Goal: Task Accomplishment & Management: Use online tool/utility

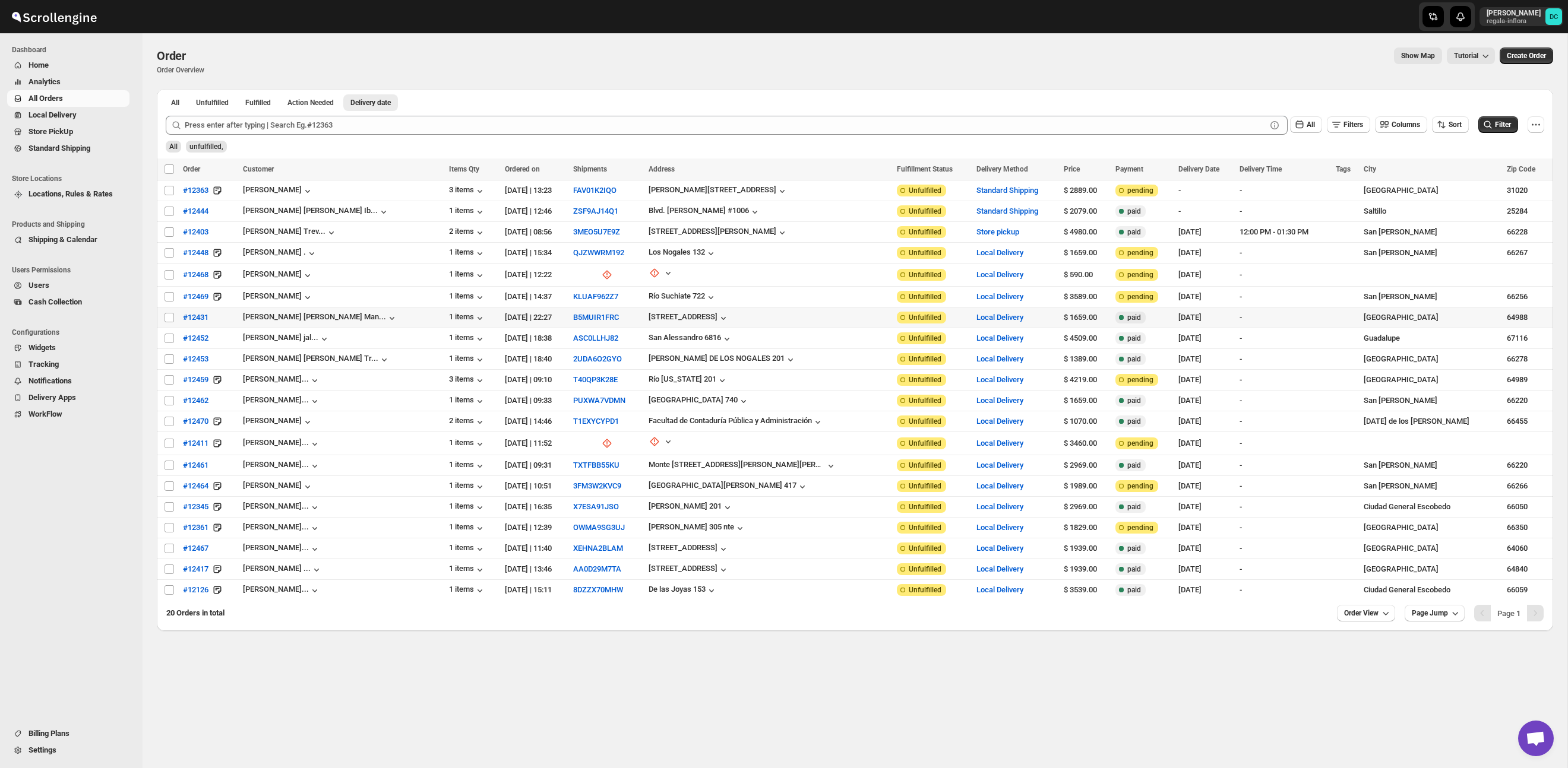
click at [170, 319] on input "Select order" at bounding box center [169, 317] width 9 height 9
checkbox input "true"
click at [170, 338] on input "Select order" at bounding box center [169, 338] width 9 height 9
checkbox input "true"
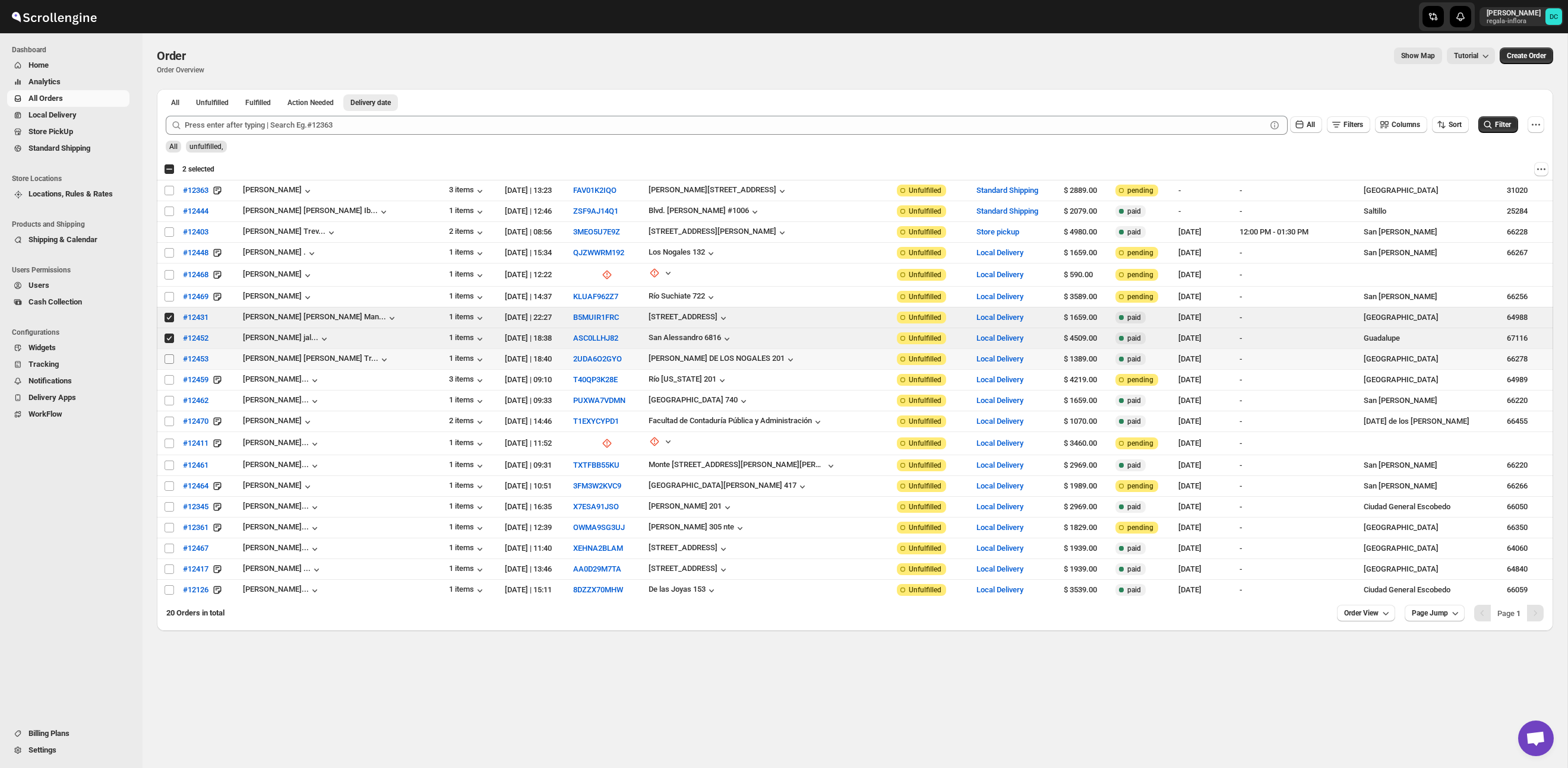
click at [169, 356] on input "Select order" at bounding box center [169, 359] width 9 height 9
checkbox input "true"
click at [169, 375] on input "Select order" at bounding box center [169, 380] width 9 height 9
checkbox input "true"
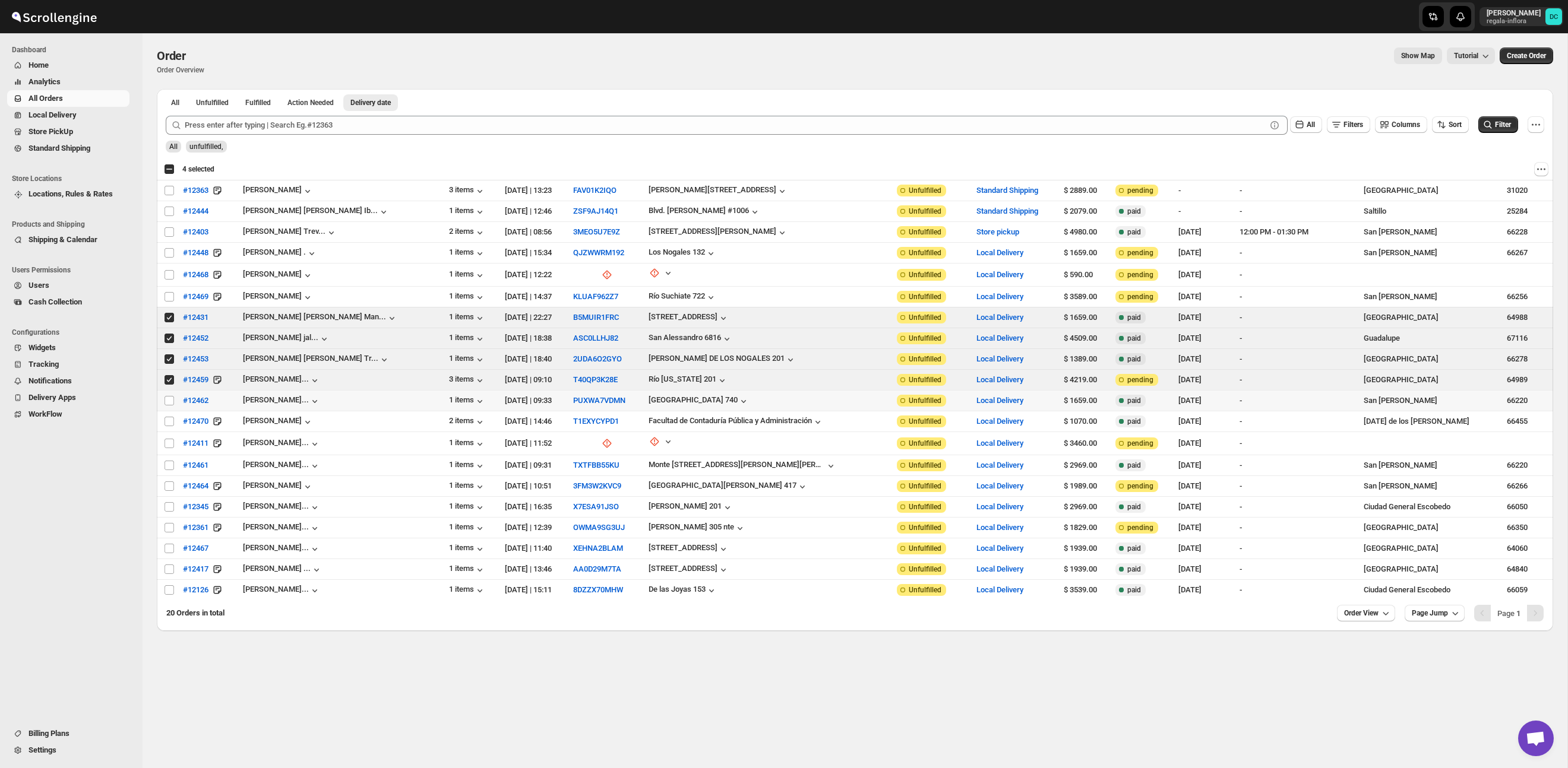
click at [169, 391] on td "Select order" at bounding box center [168, 401] width 22 height 21
checkbox input "true"
click at [171, 419] on input "Select order" at bounding box center [169, 421] width 9 height 9
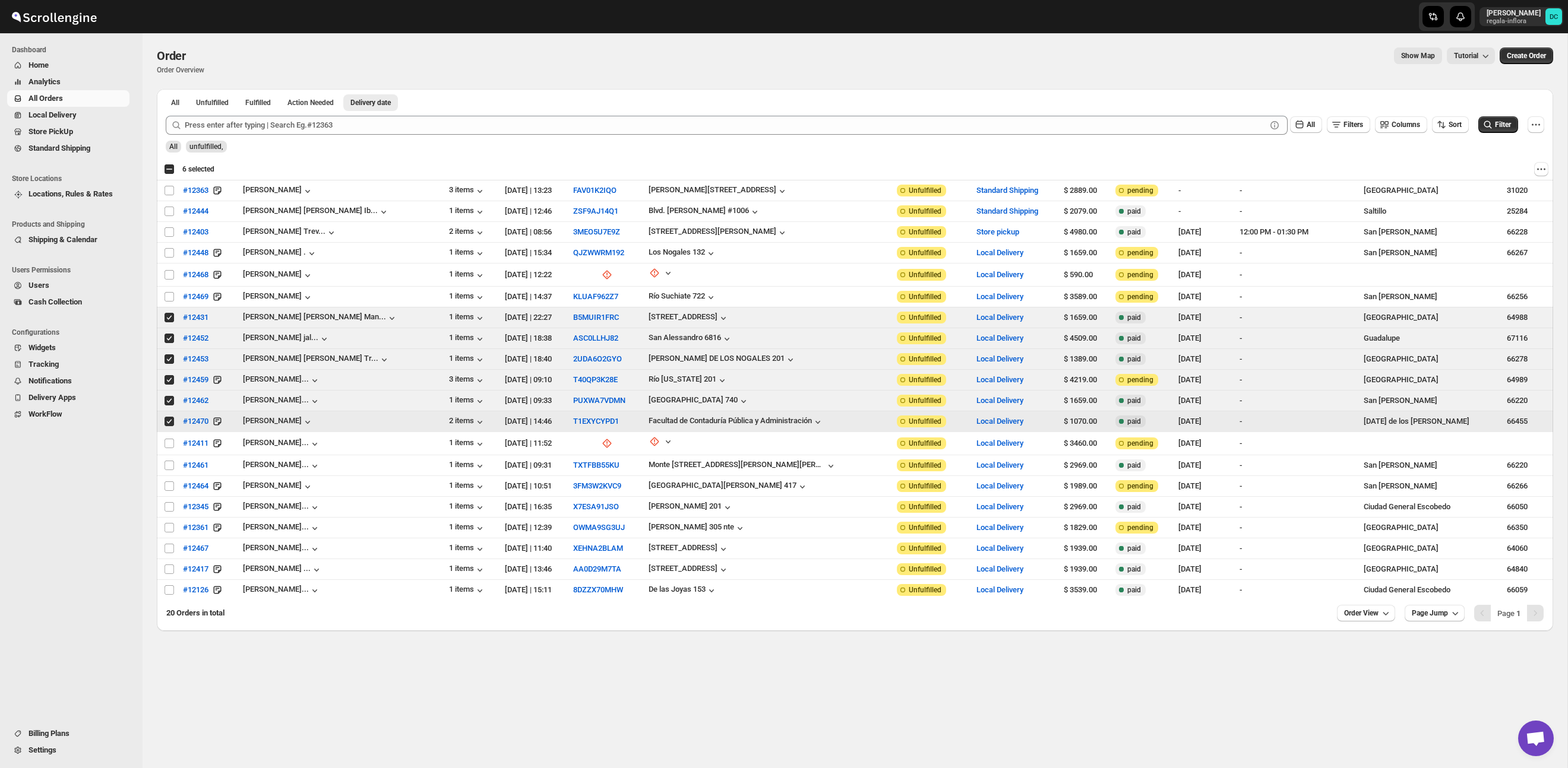
click at [166, 422] on input "Select order" at bounding box center [169, 421] width 9 height 9
click at [166, 424] on input "Select order" at bounding box center [169, 421] width 9 height 9
checkbox input "true"
click at [63, 97] on span "All Orders" at bounding box center [46, 98] width 35 height 9
click at [170, 172] on div "Select all 20 orders 6 selected" at bounding box center [189, 169] width 51 height 11
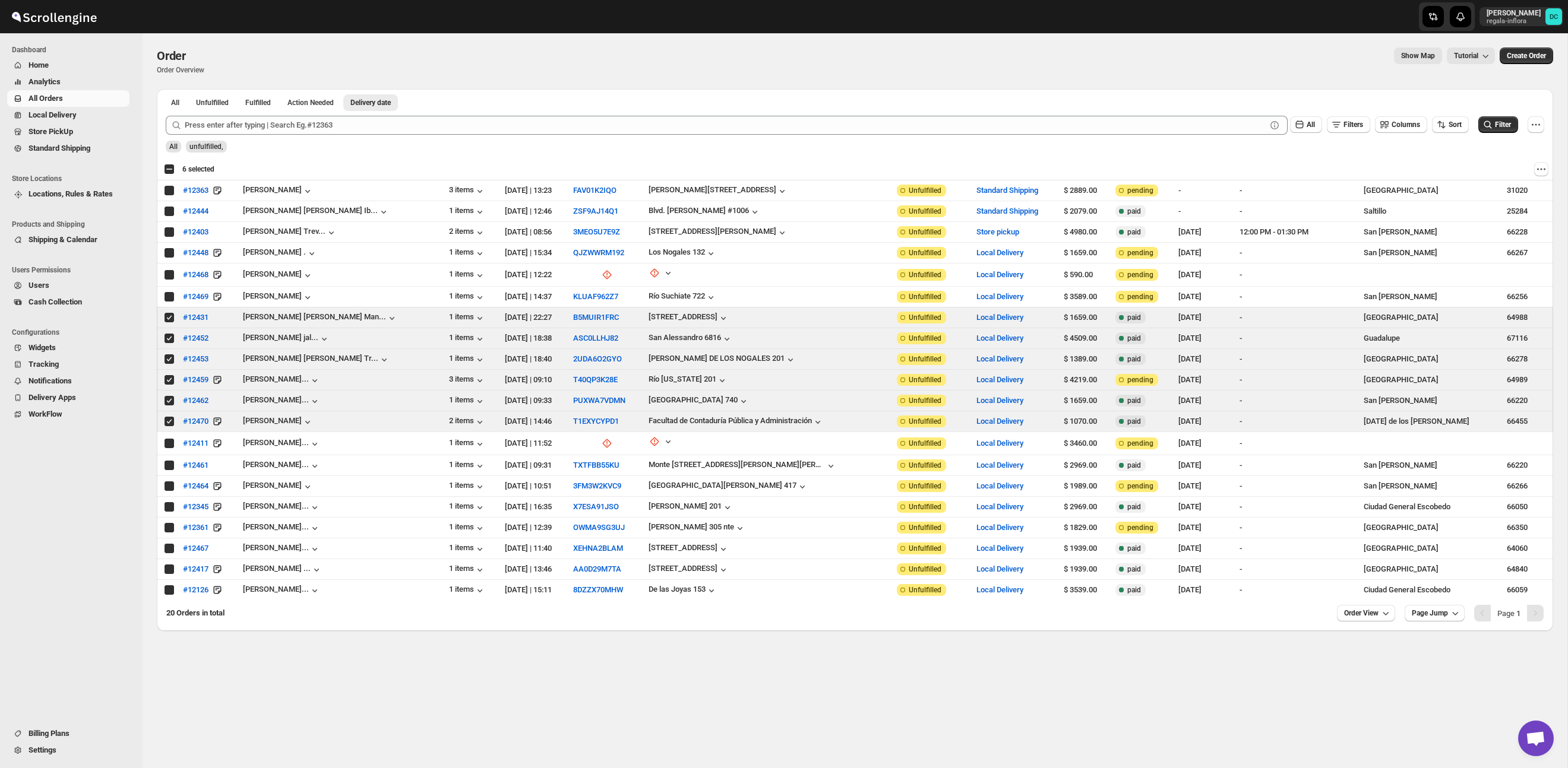
checkbox input "true"
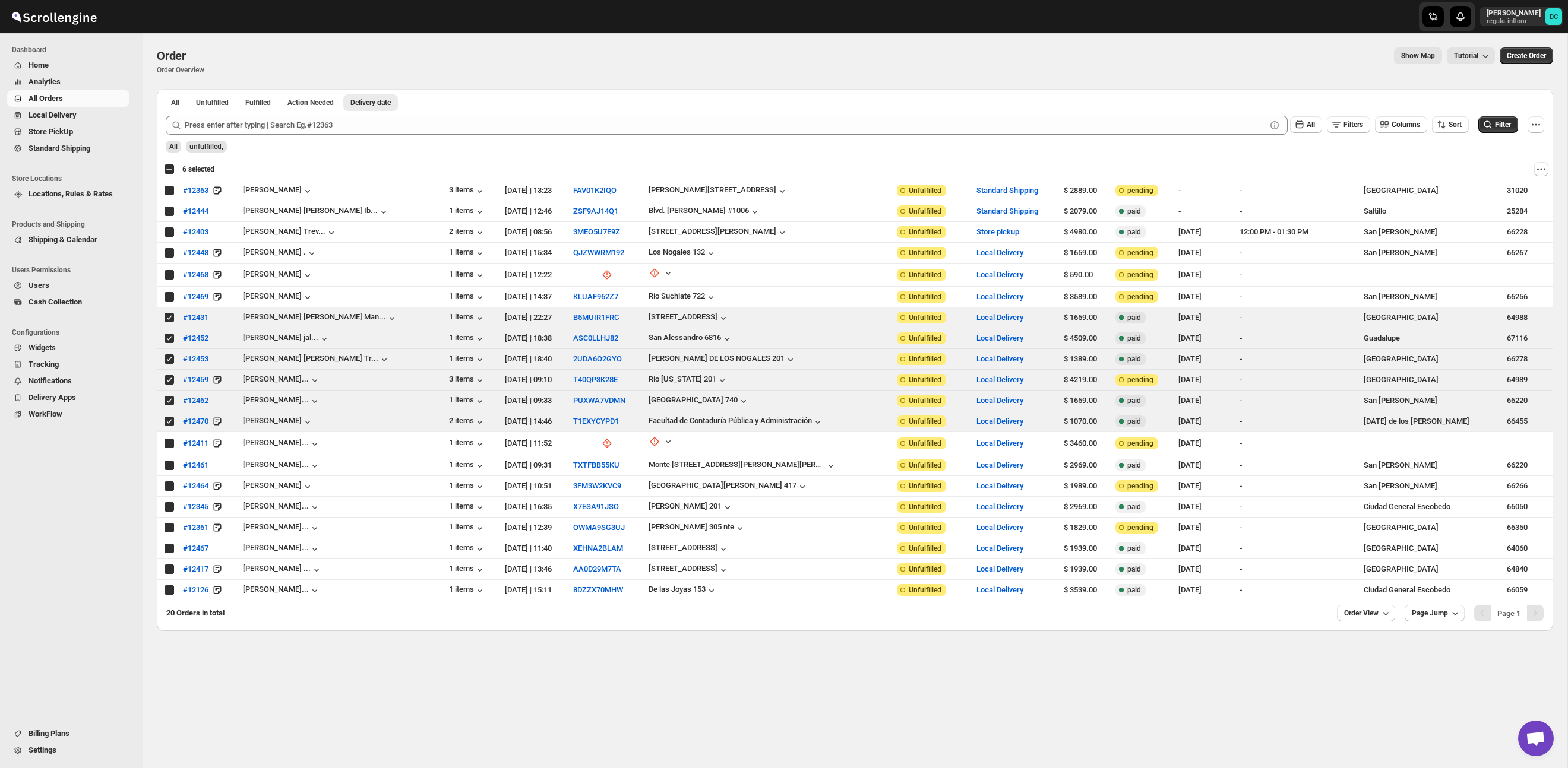
checkbox input "true"
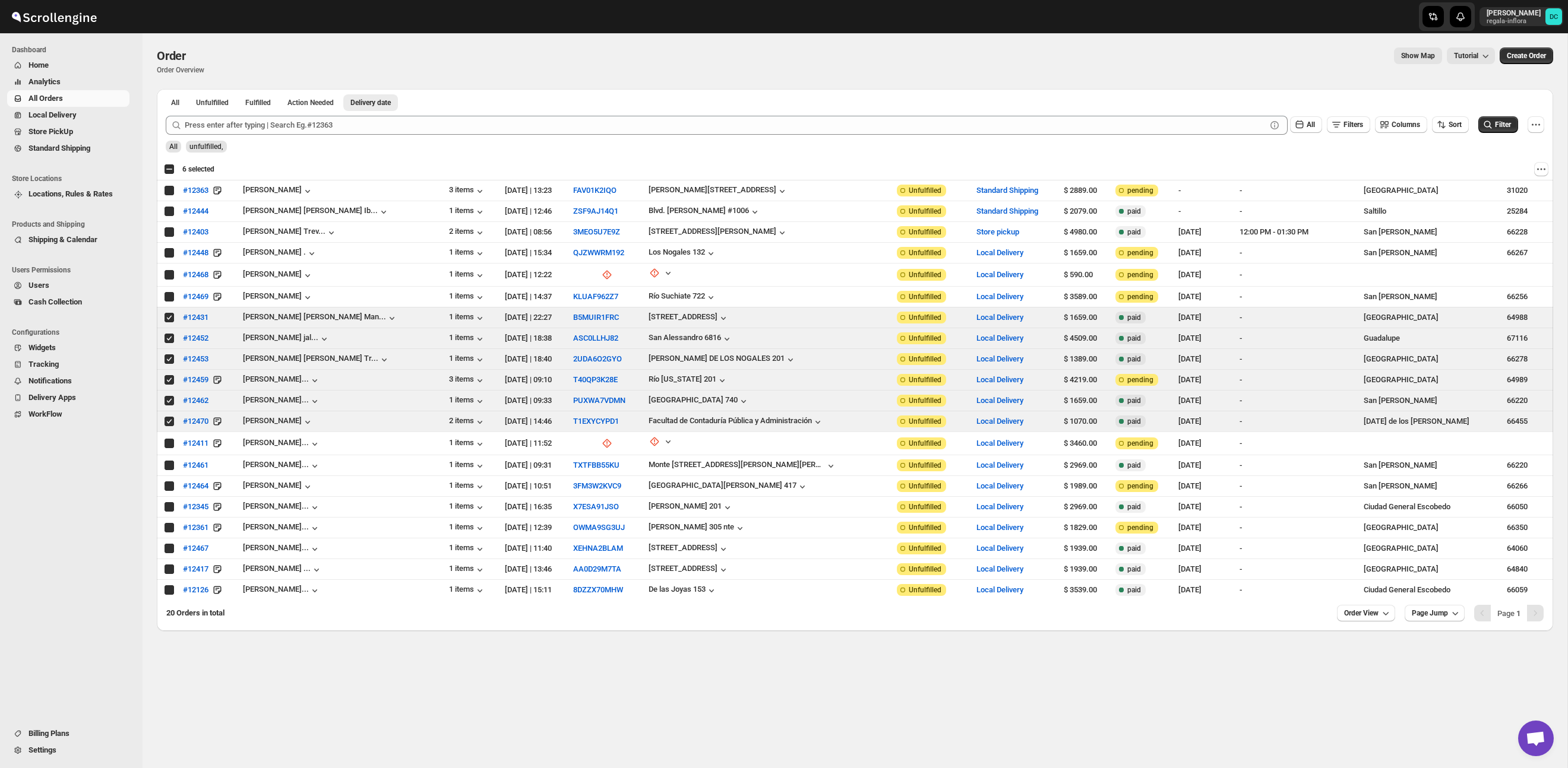
checkbox input "true"
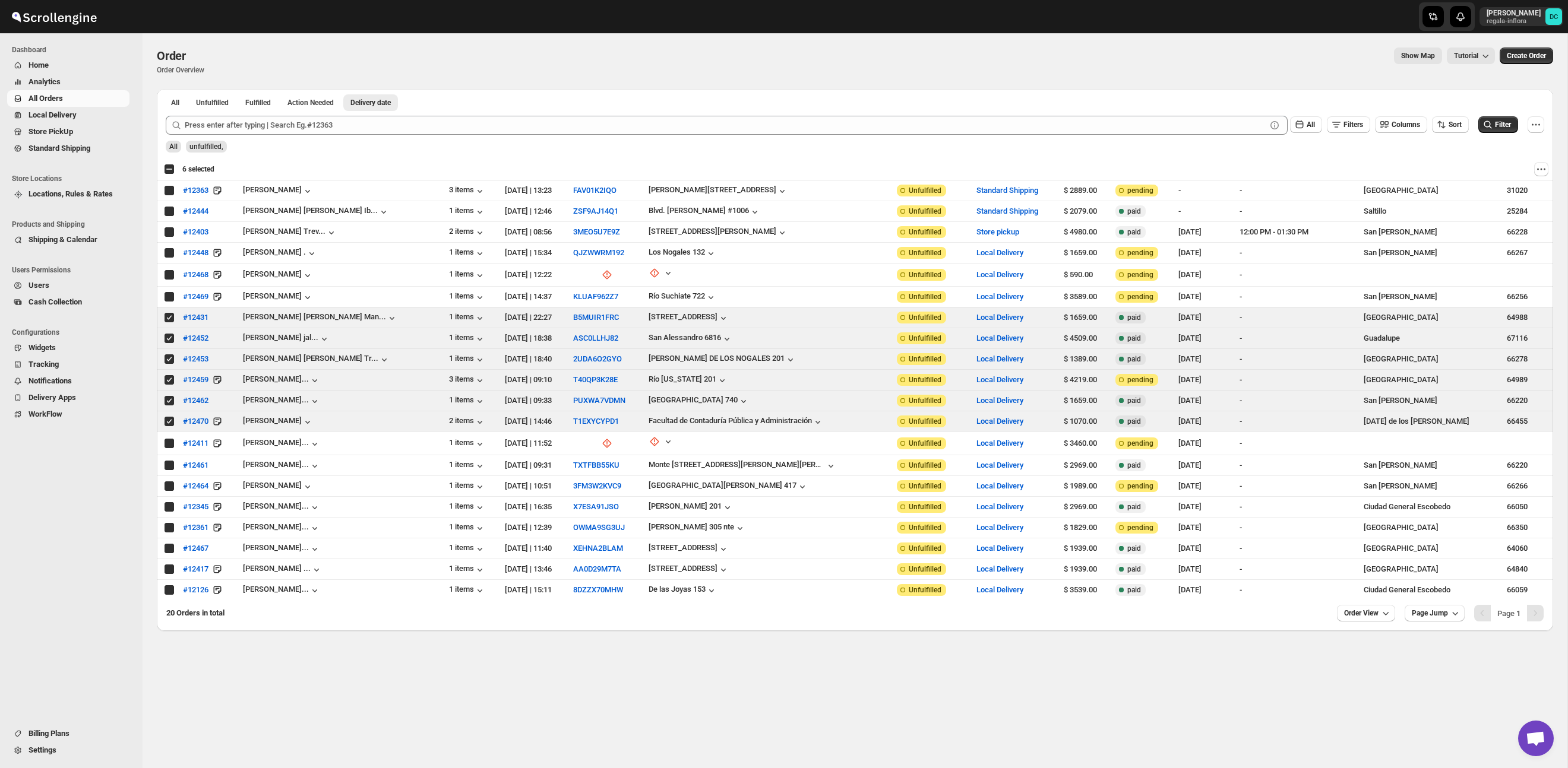
checkbox input "true"
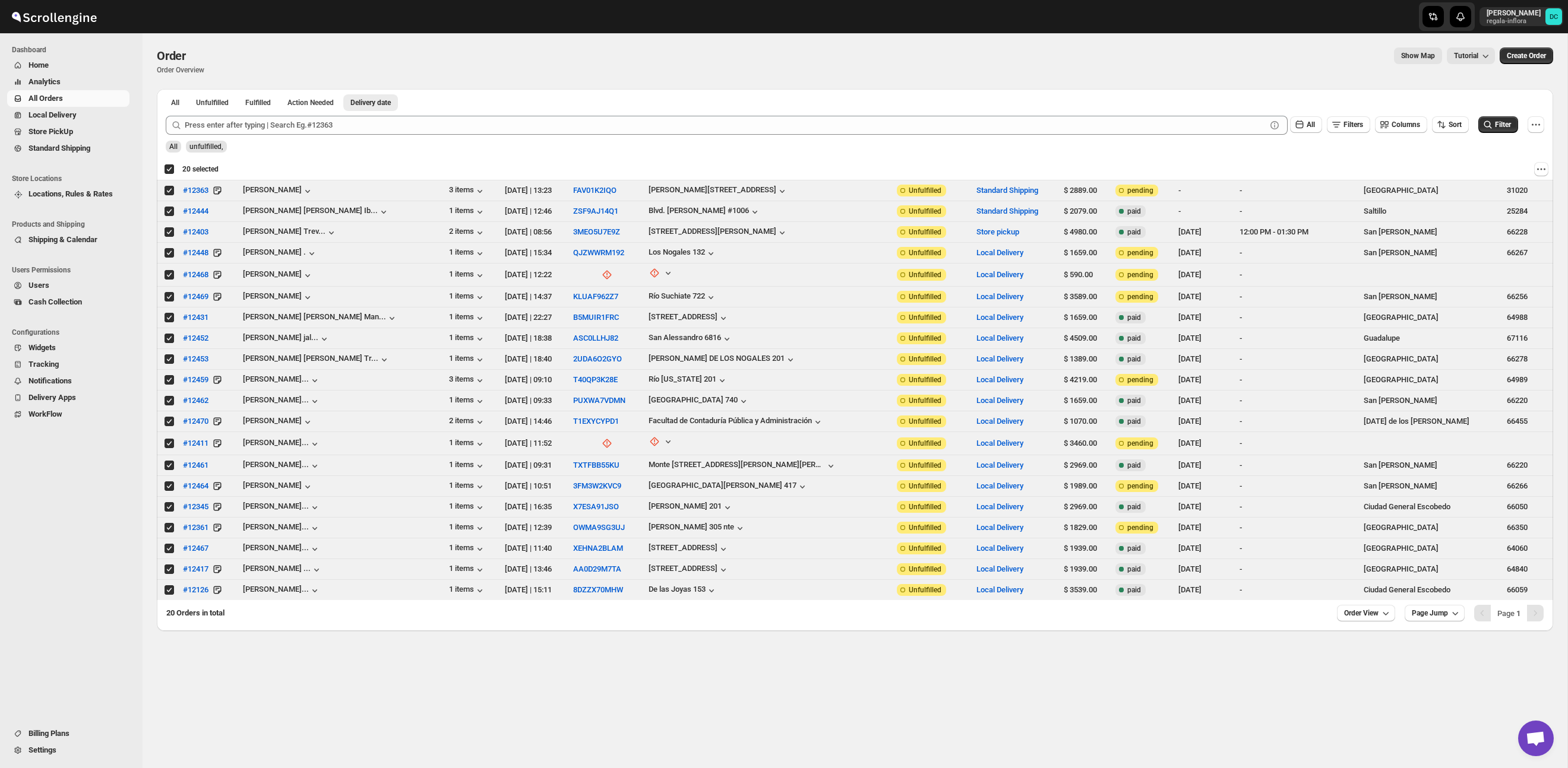
click at [170, 171] on div "Deselect all 20 orders 20 selected" at bounding box center [191, 169] width 54 height 11
checkbox input "false"
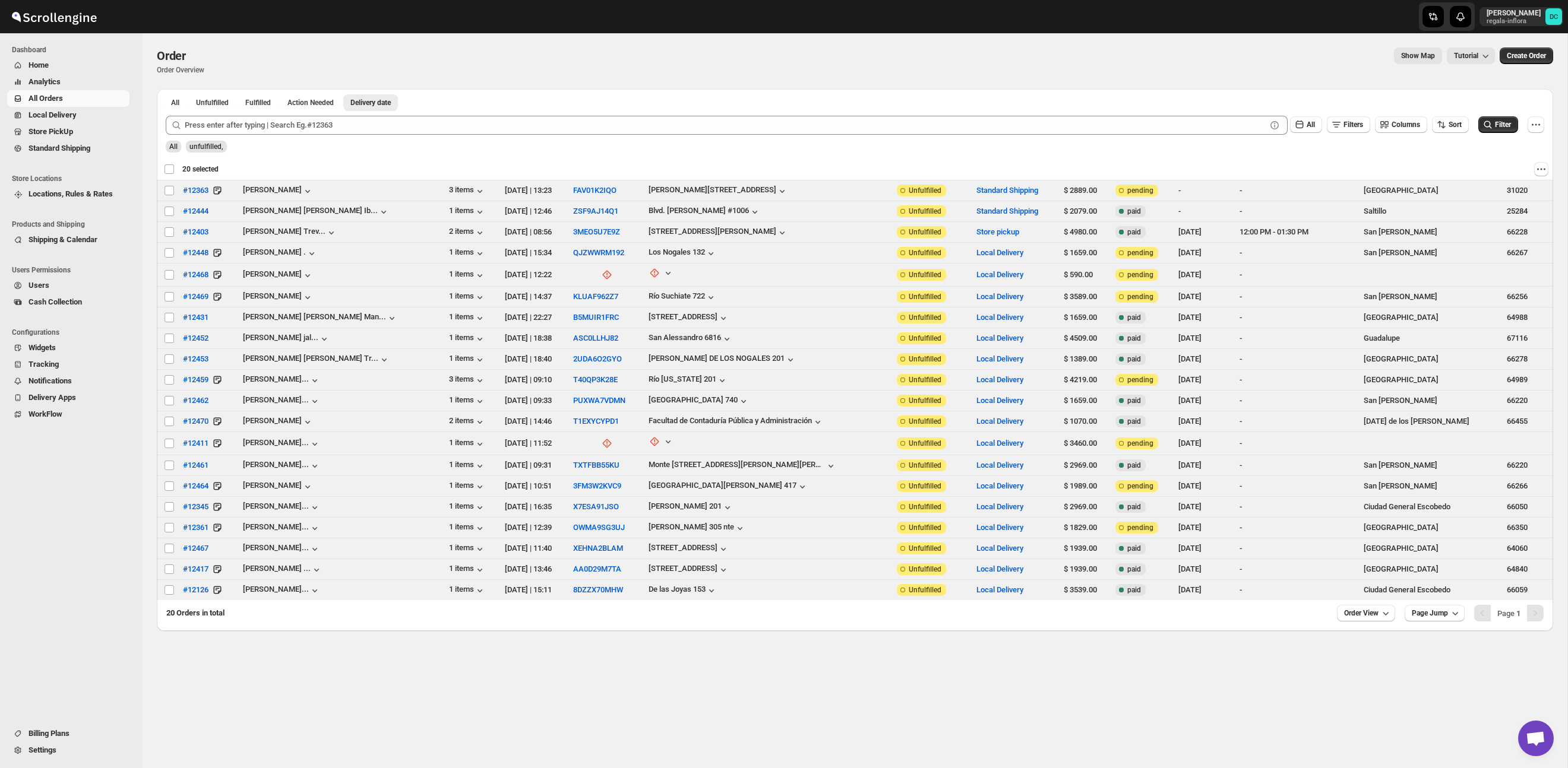
checkbox input "false"
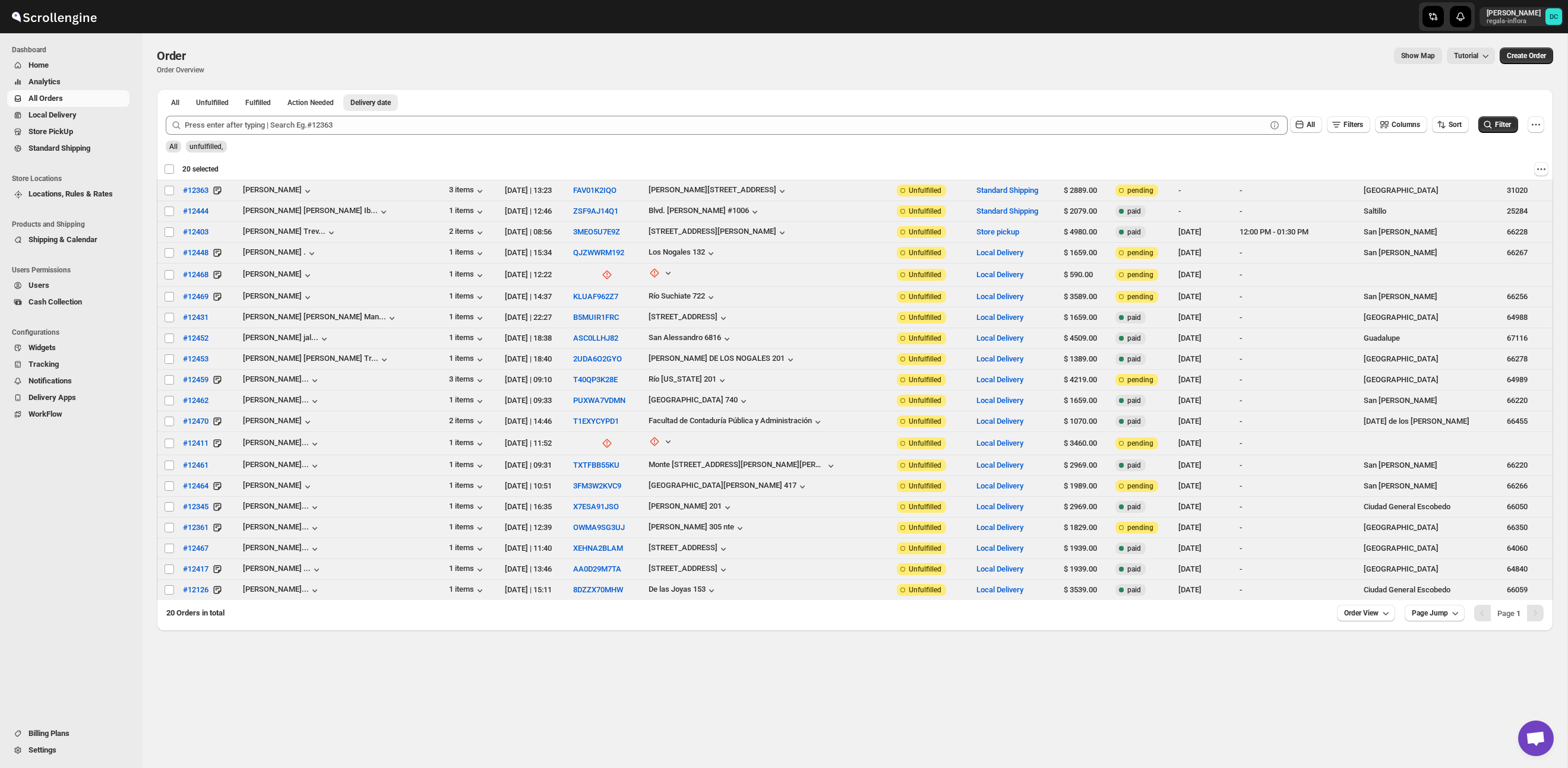
checkbox input "false"
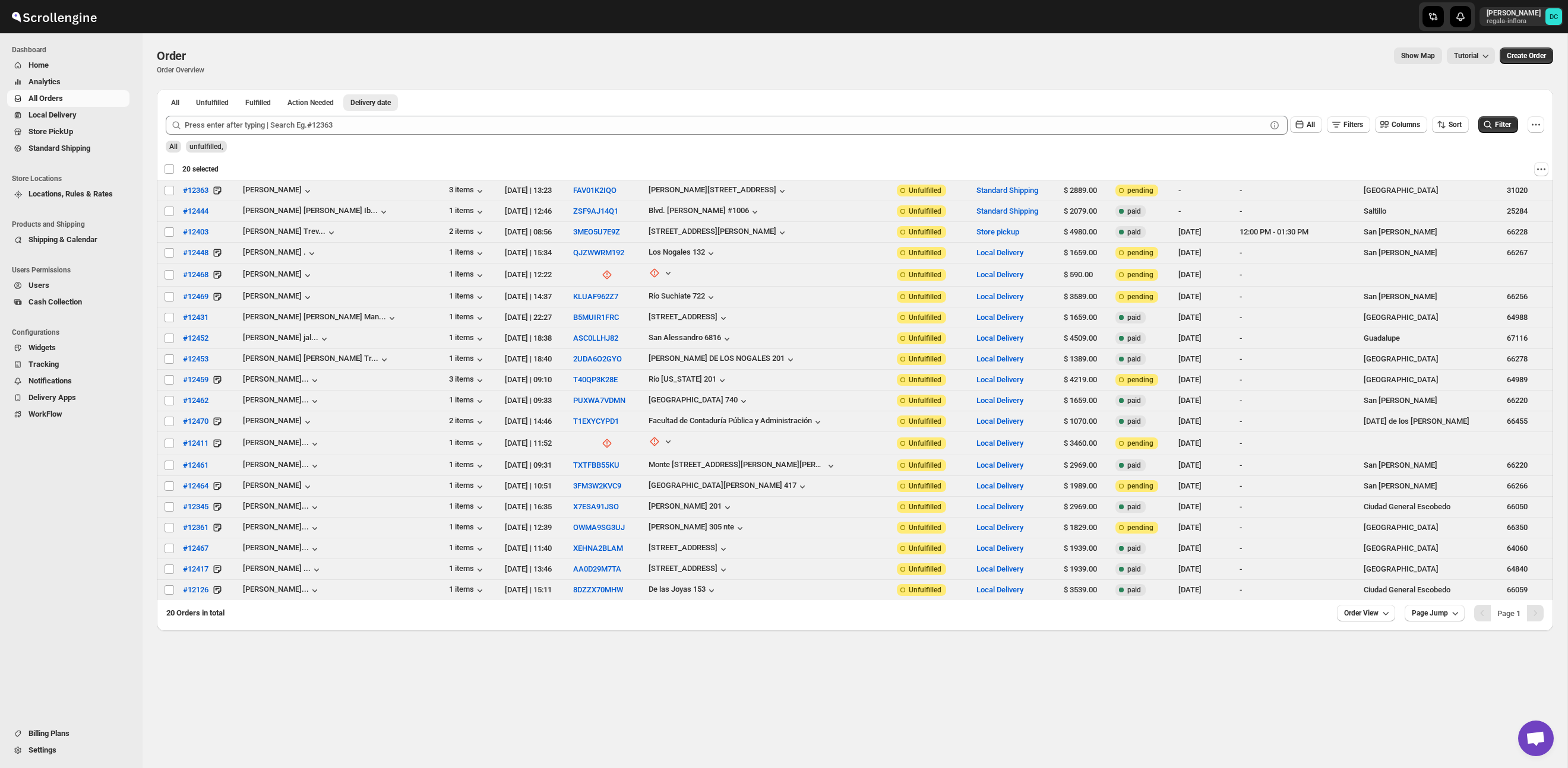
checkbox input "false"
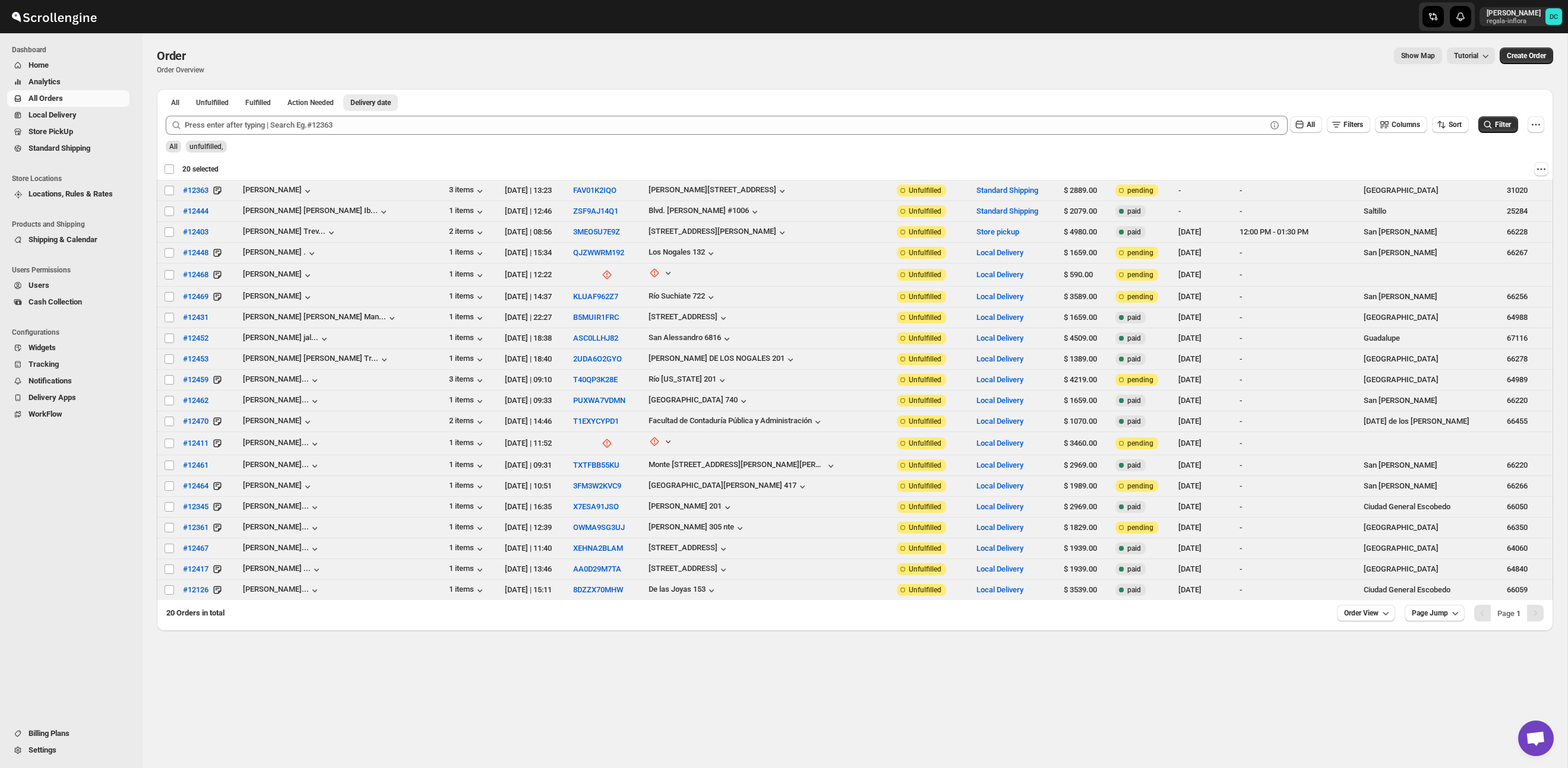
checkbox input "false"
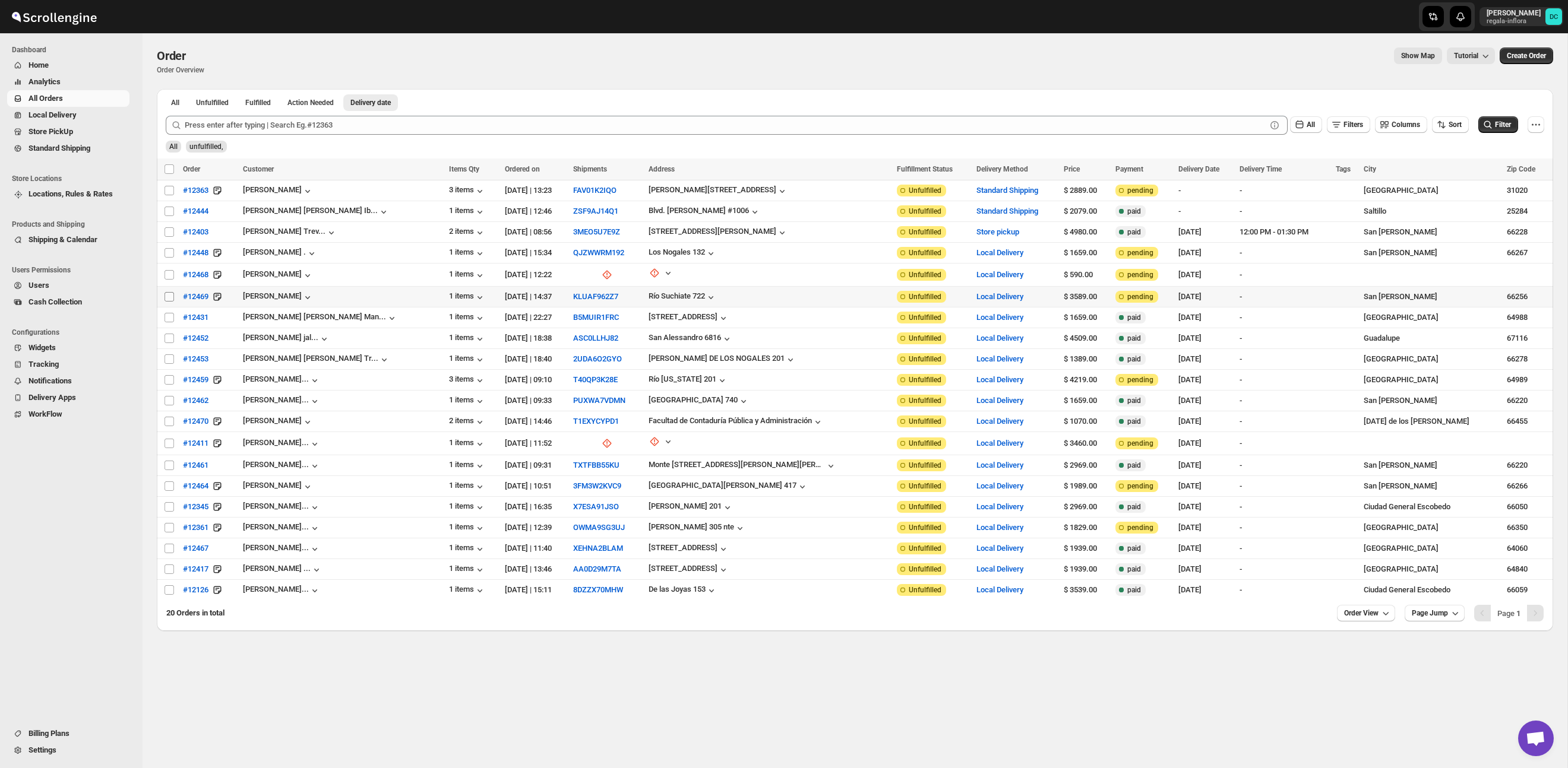
click at [169, 294] on input "Select order" at bounding box center [169, 296] width 9 height 9
checkbox input "true"
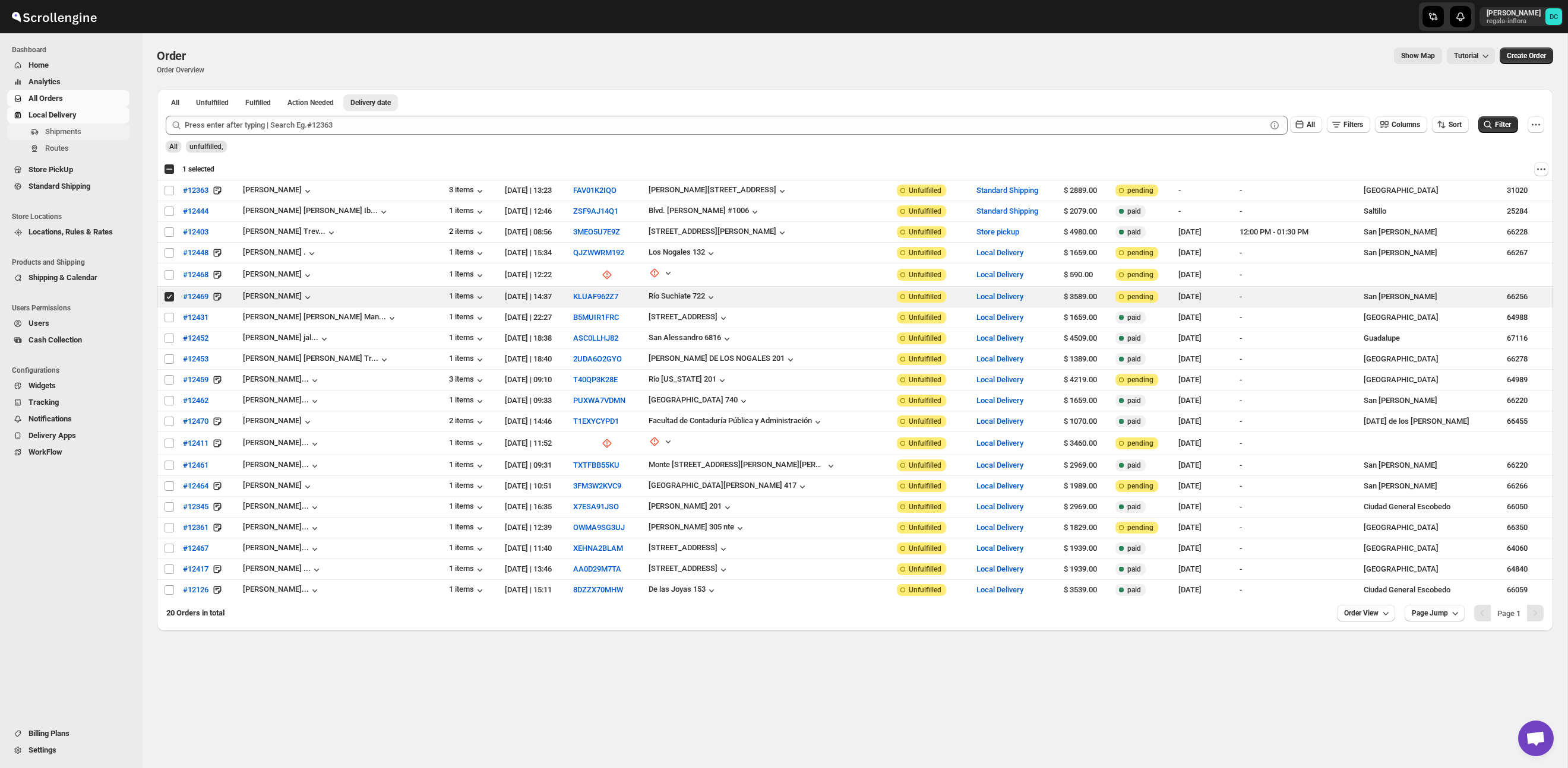
click at [72, 130] on span "Shipments" at bounding box center [63, 131] width 36 height 9
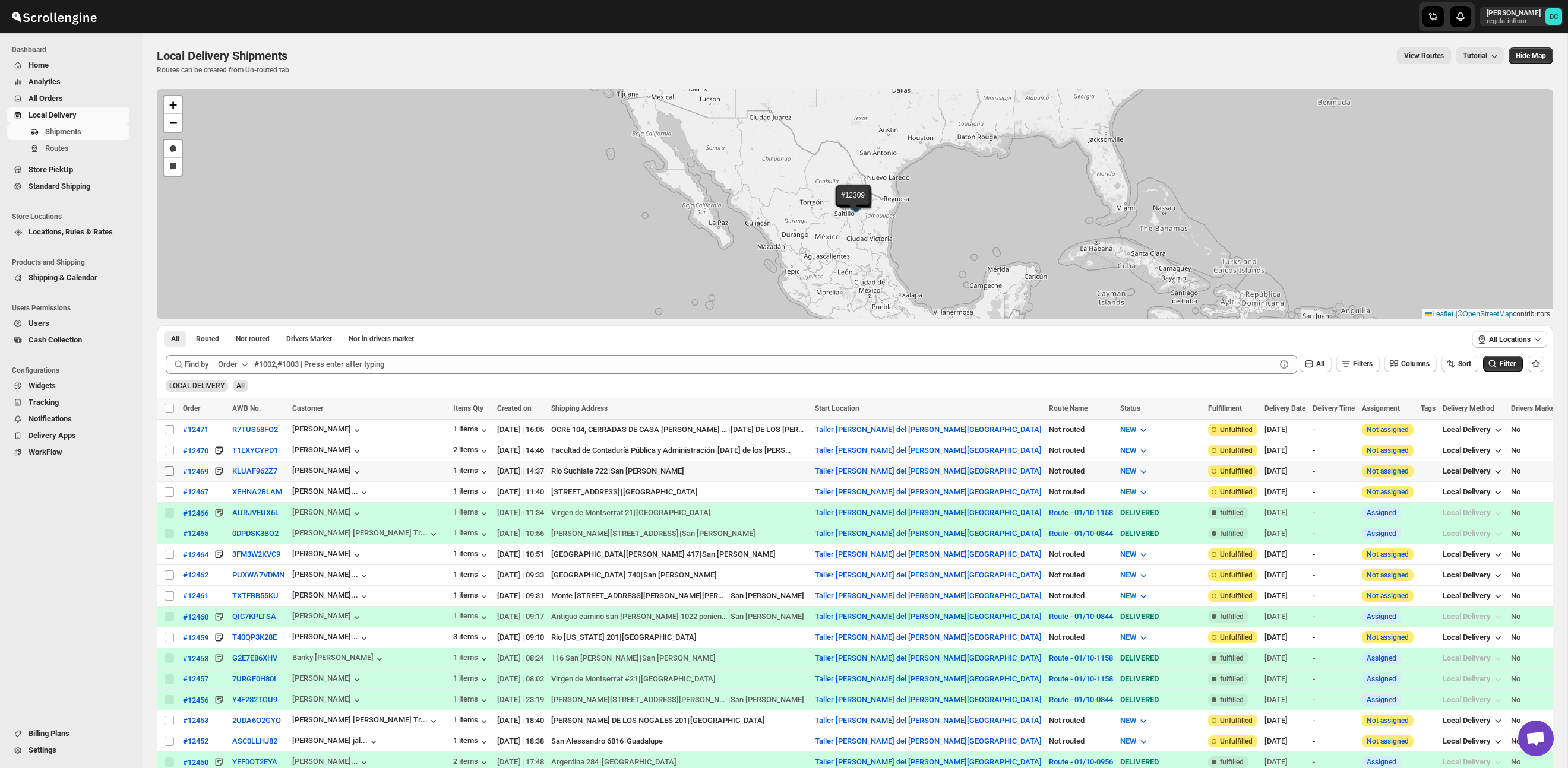
click at [166, 474] on input "Select shipment" at bounding box center [169, 471] width 9 height 9
checkbox input "true"
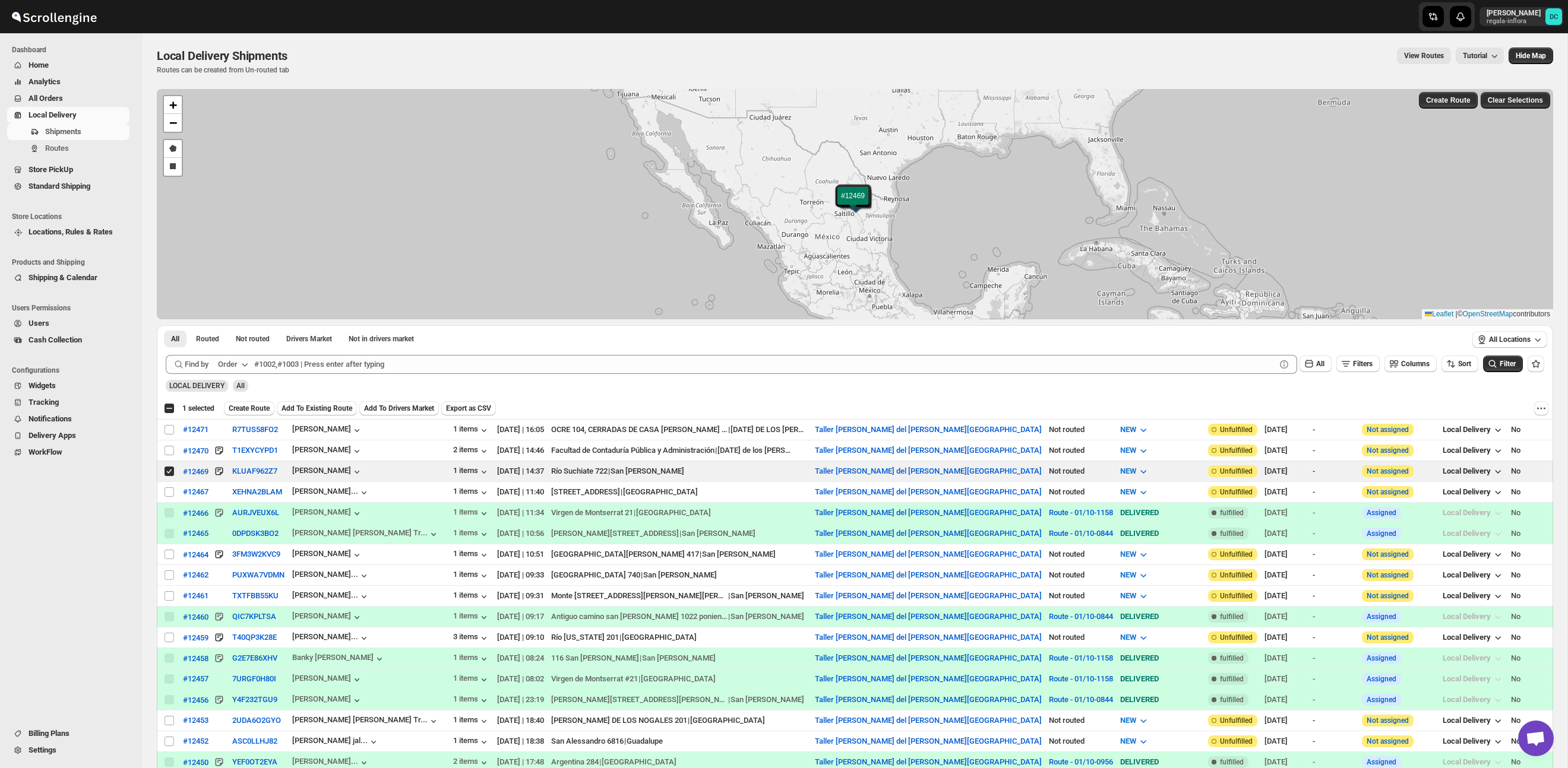
click at [256, 409] on span "Create Route" at bounding box center [249, 408] width 41 height 9
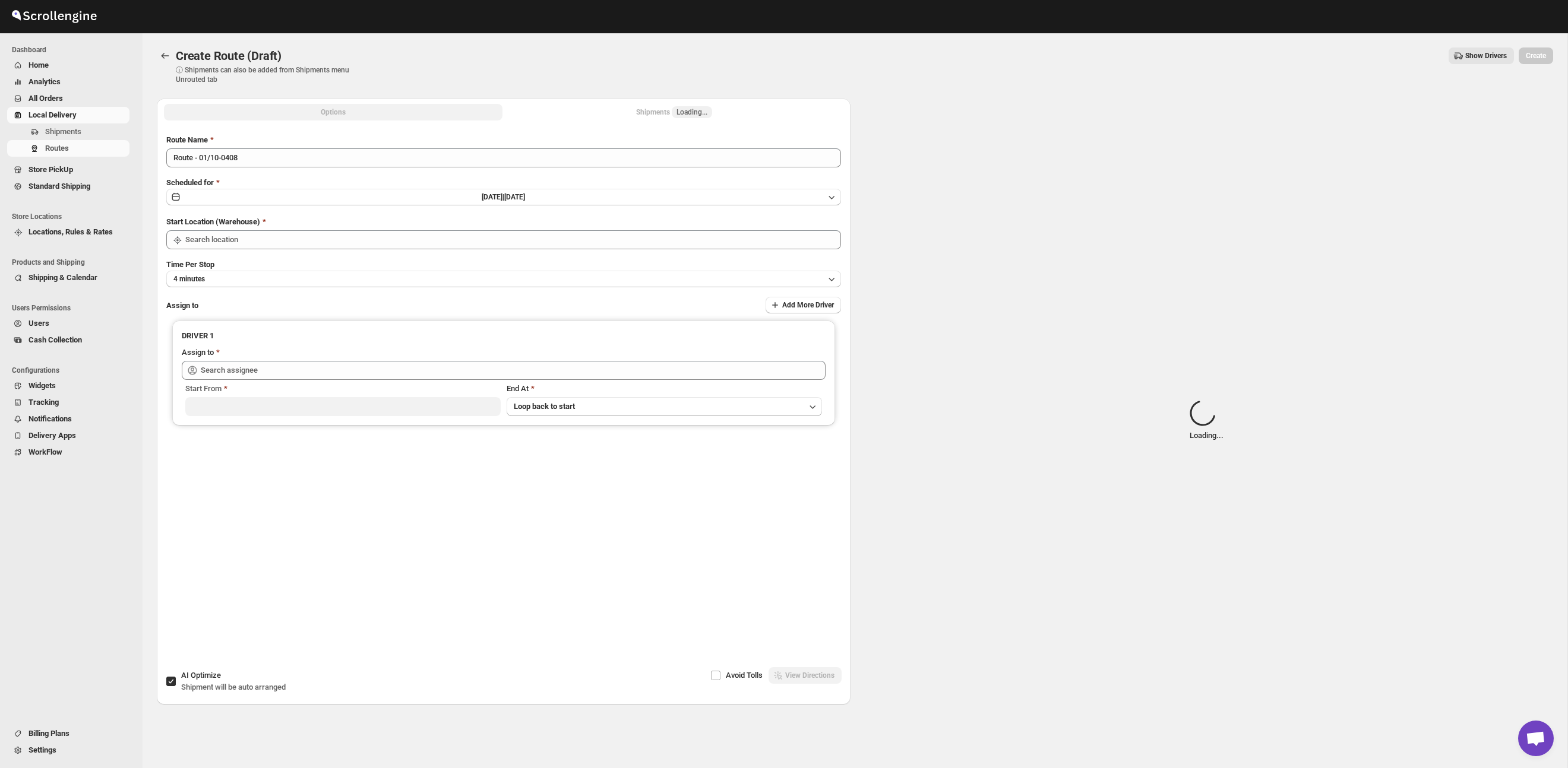
type input "Taller [PERSON_NAME] del [PERSON_NAME][GEOGRAPHIC_DATA]"
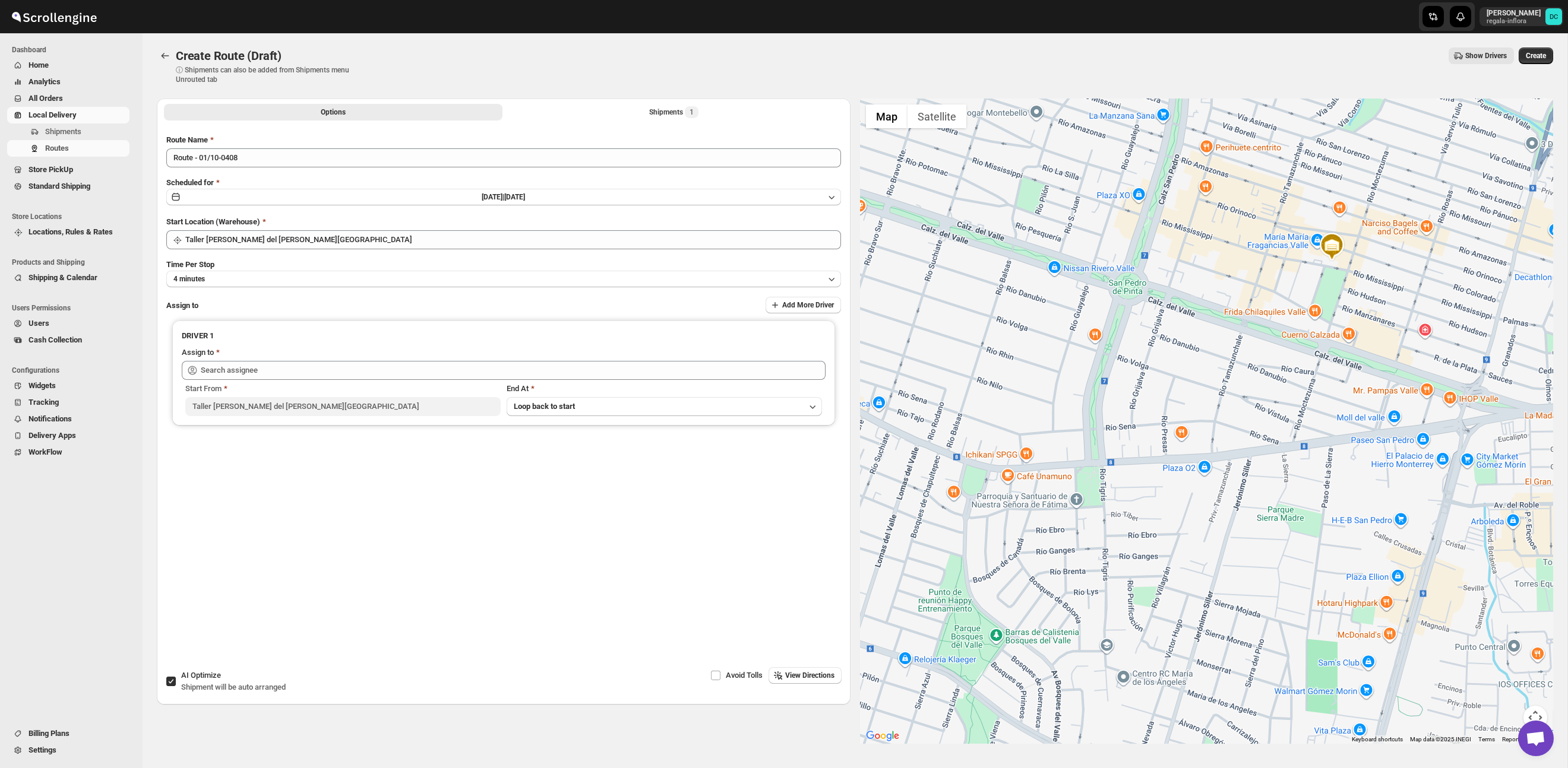
drag, startPoint x: 1144, startPoint y: 617, endPoint x: 1244, endPoint y: 485, distance: 165.6
click at [1270, 455] on div at bounding box center [1206, 421] width 693 height 646
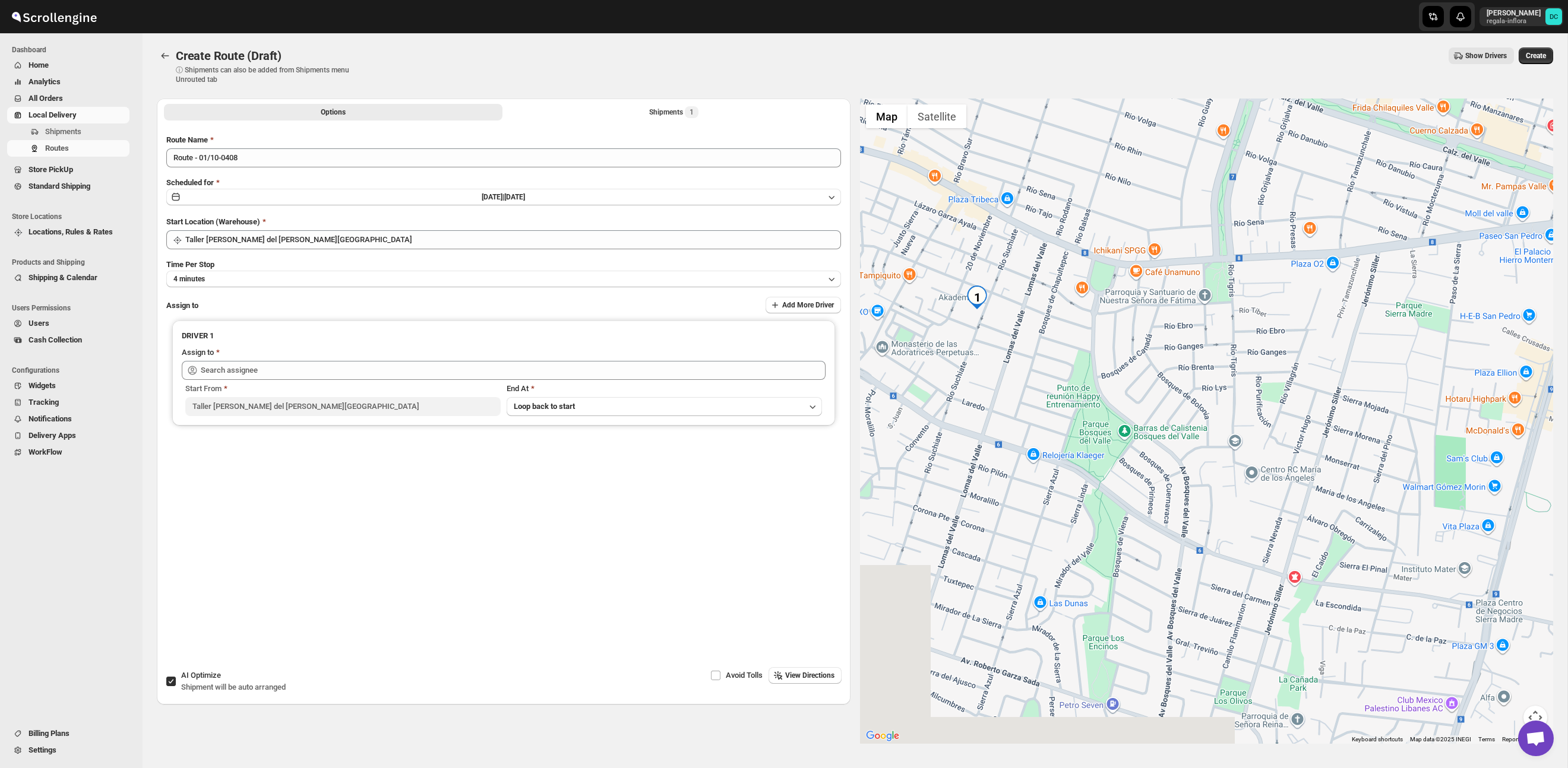
drag, startPoint x: 1168, startPoint y: 569, endPoint x: 1307, endPoint y: 351, distance: 258.5
click at [1306, 353] on div at bounding box center [1206, 421] width 693 height 646
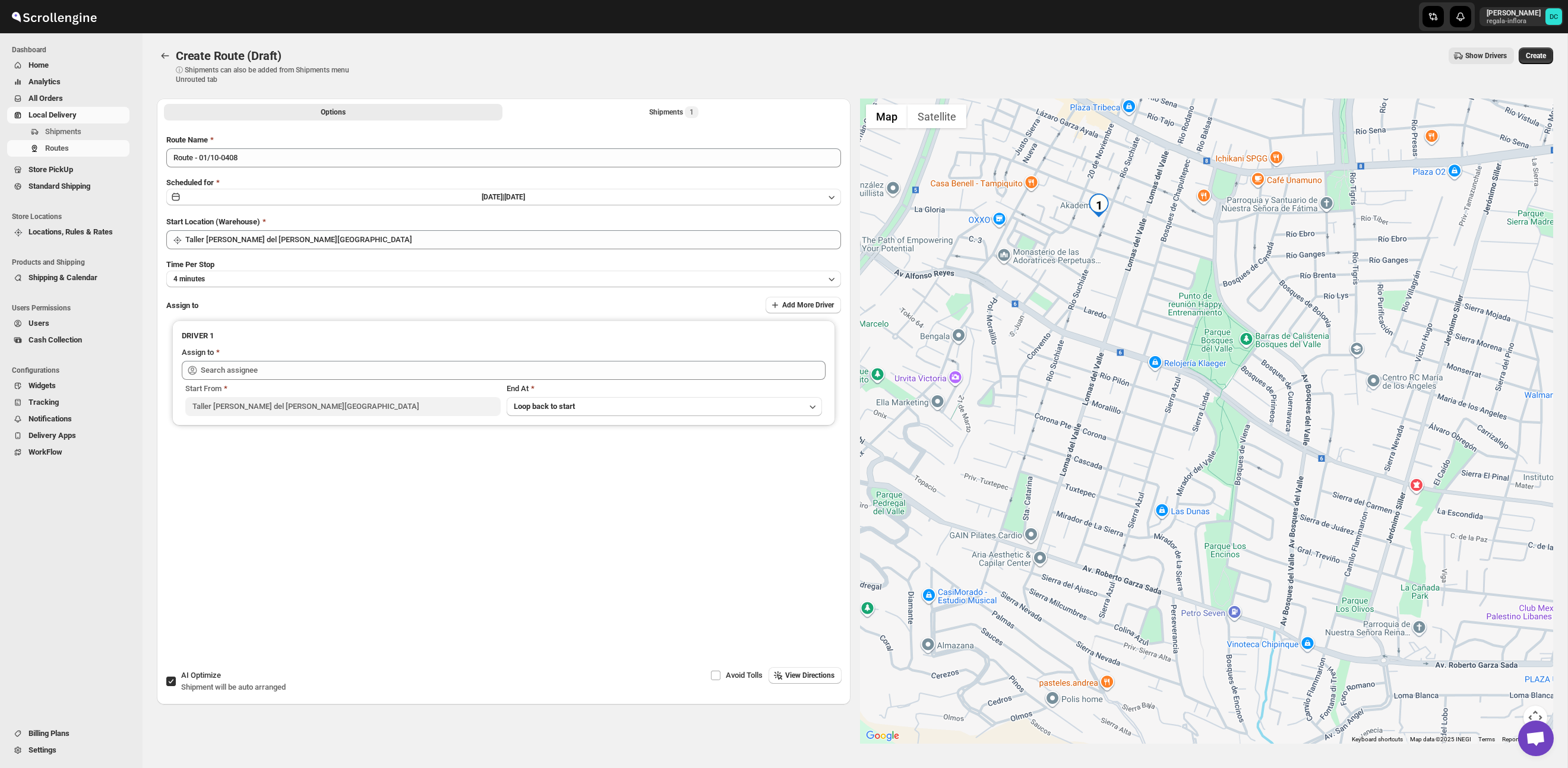
drag, startPoint x: 1191, startPoint y: 451, endPoint x: 1160, endPoint y: 373, distance: 83.9
click at [1210, 446] on div at bounding box center [1206, 421] width 693 height 646
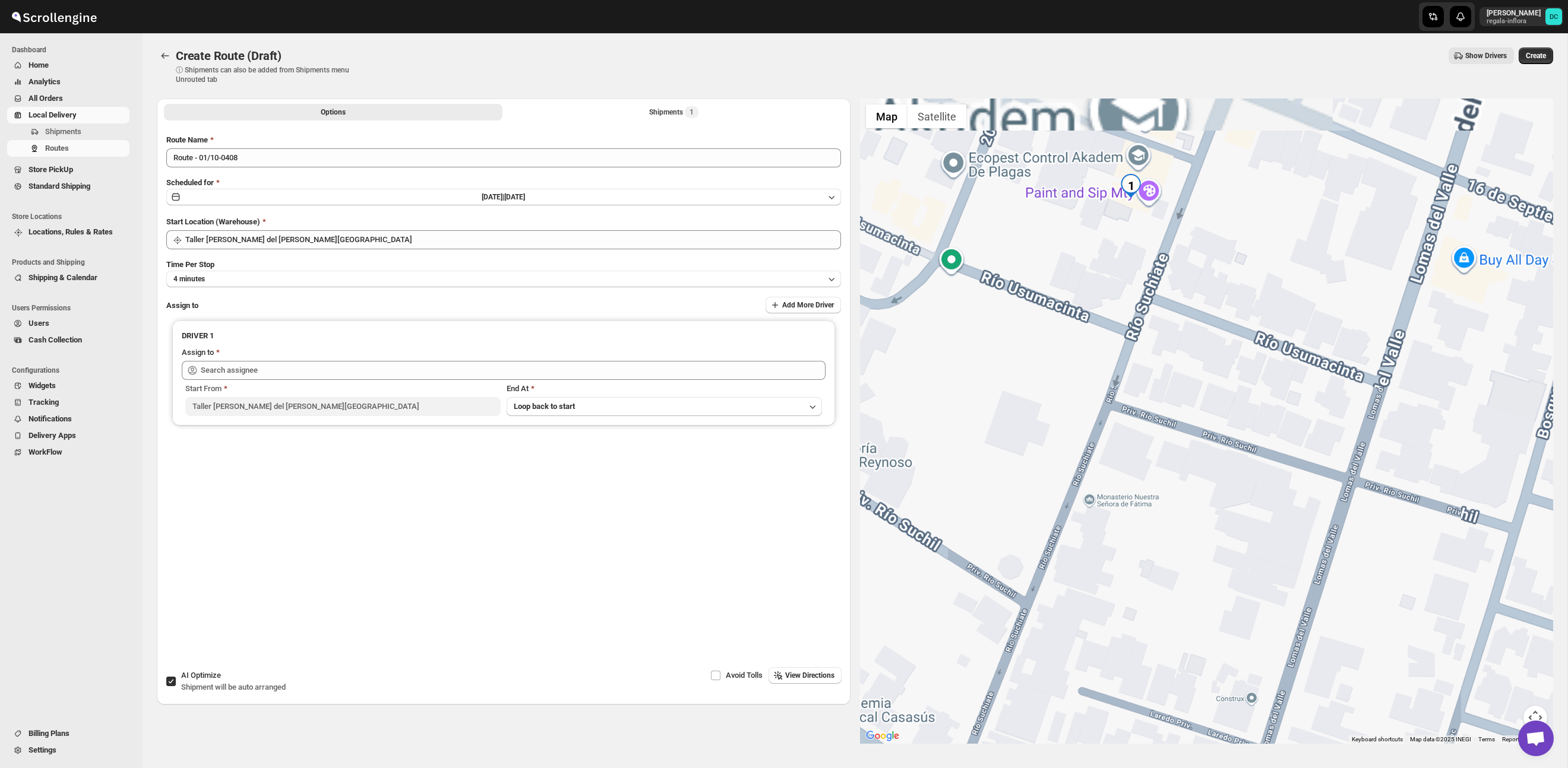
drag, startPoint x: 1090, startPoint y: 169, endPoint x: 1172, endPoint y: 444, distance: 287.0
click at [1171, 444] on div at bounding box center [1206, 421] width 693 height 646
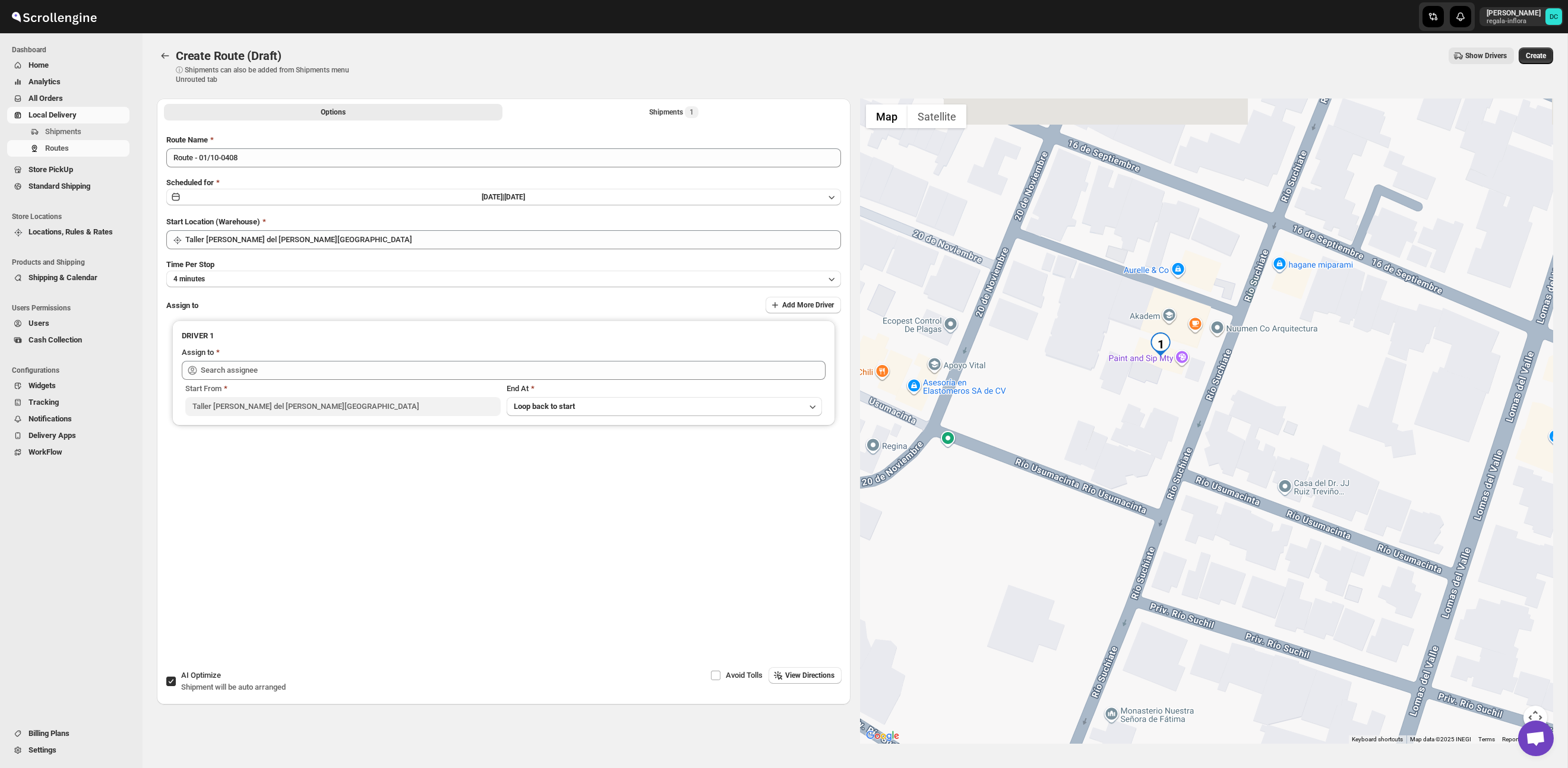
drag, startPoint x: 1131, startPoint y: 336, endPoint x: 1148, endPoint y: 417, distance: 82.8
click at [1148, 417] on div at bounding box center [1206, 421] width 693 height 646
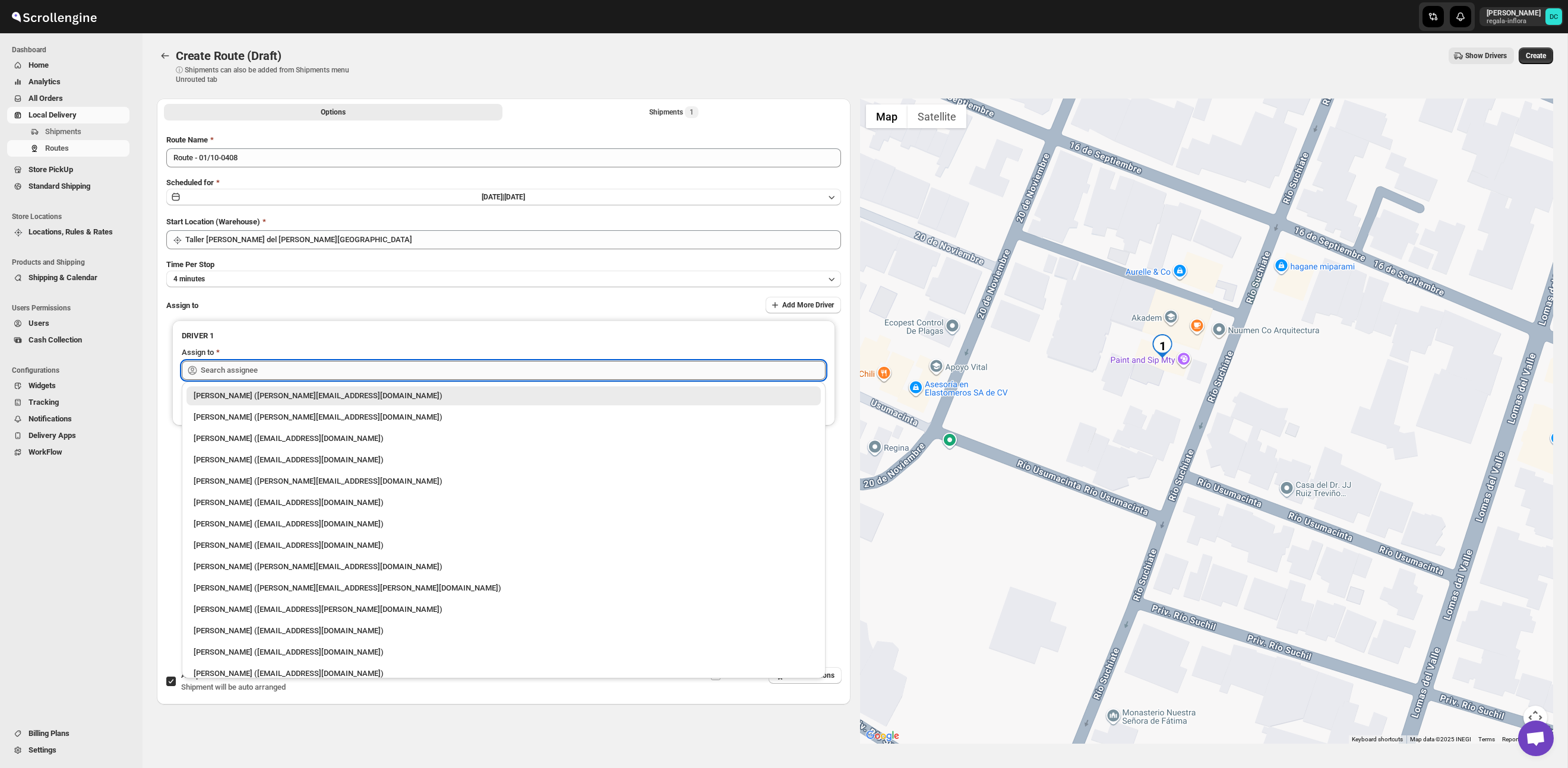
click at [309, 367] on input "text" at bounding box center [513, 370] width 625 height 19
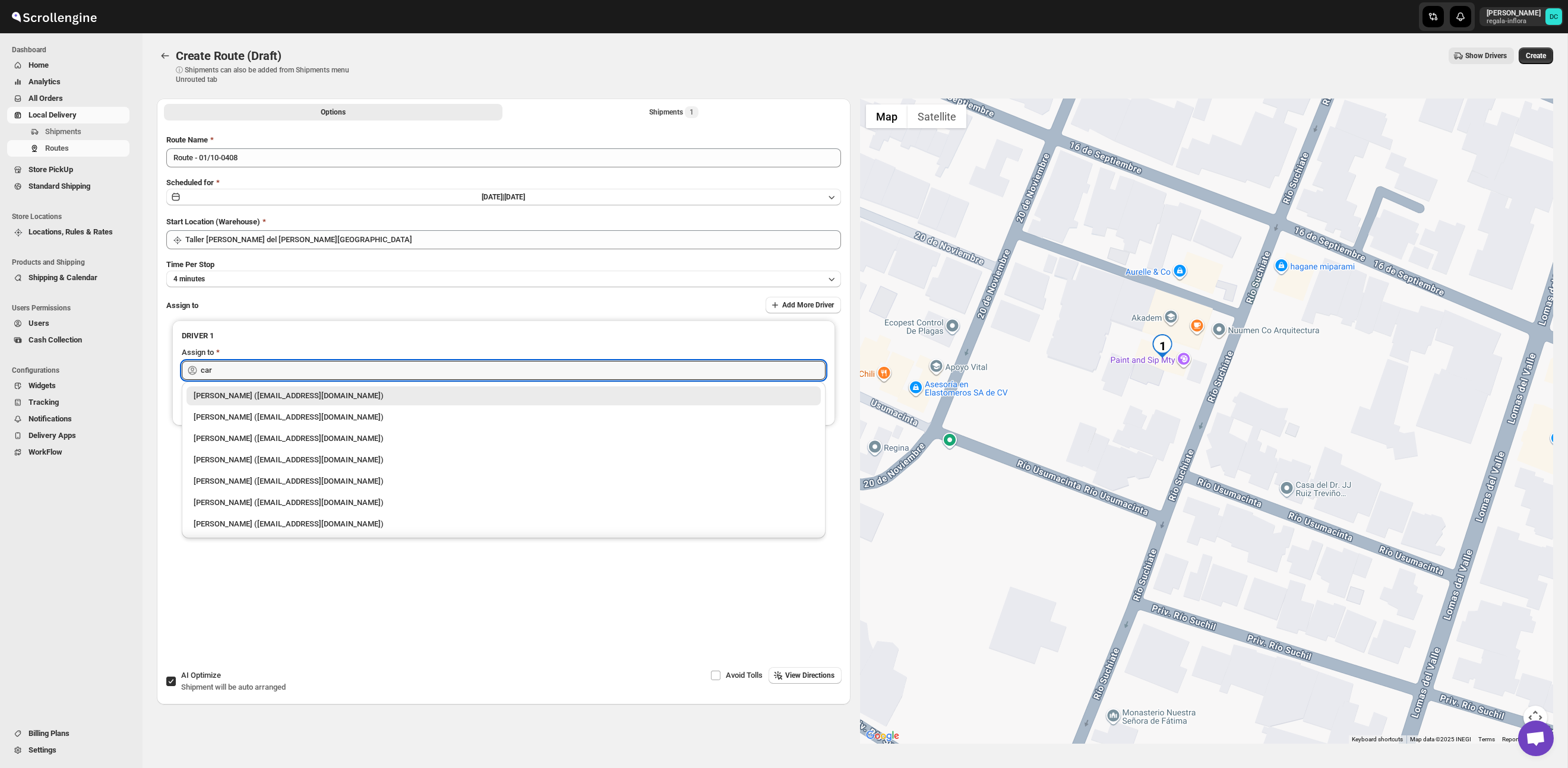
click at [301, 524] on div "[PERSON_NAME] ([EMAIL_ADDRESS][DOMAIN_NAME])" at bounding box center [503, 524] width 620 height 12
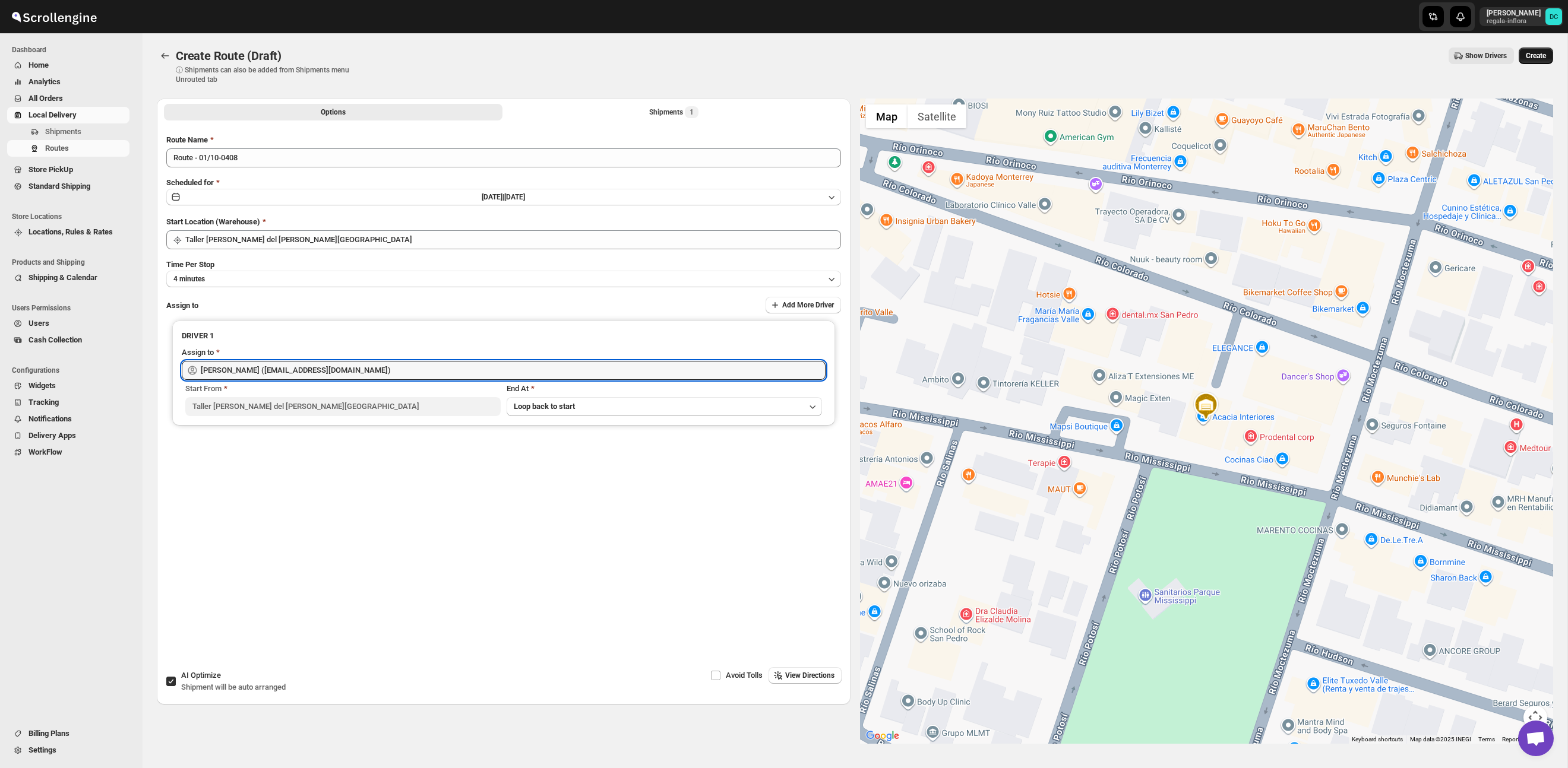
type input "[PERSON_NAME] ([EMAIL_ADDRESS][DOMAIN_NAME])"
click at [1532, 61] on button "Create" at bounding box center [1536, 56] width 35 height 17
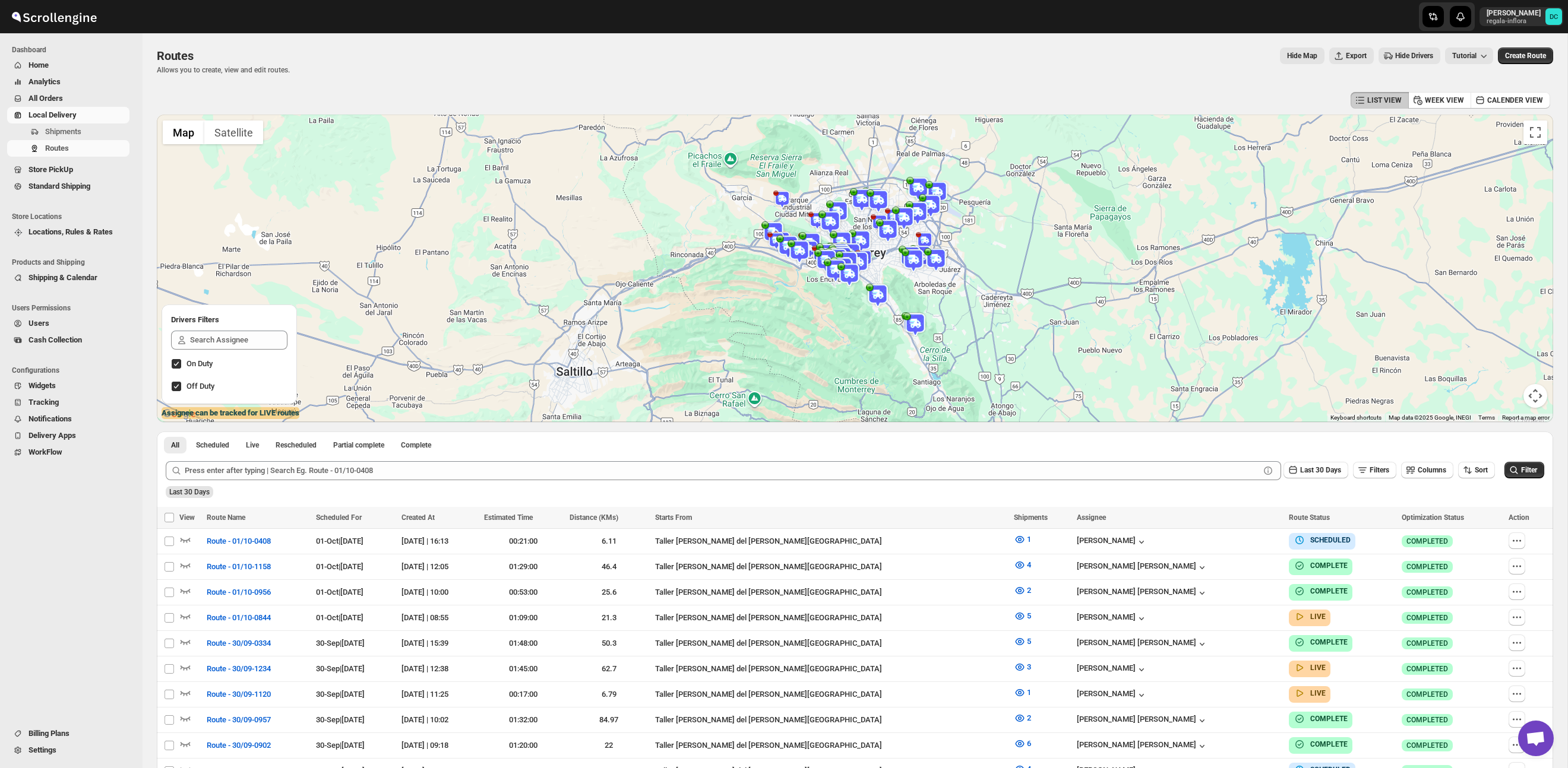
click at [68, 97] on span "All Orders" at bounding box center [77, 98] width 98 height 12
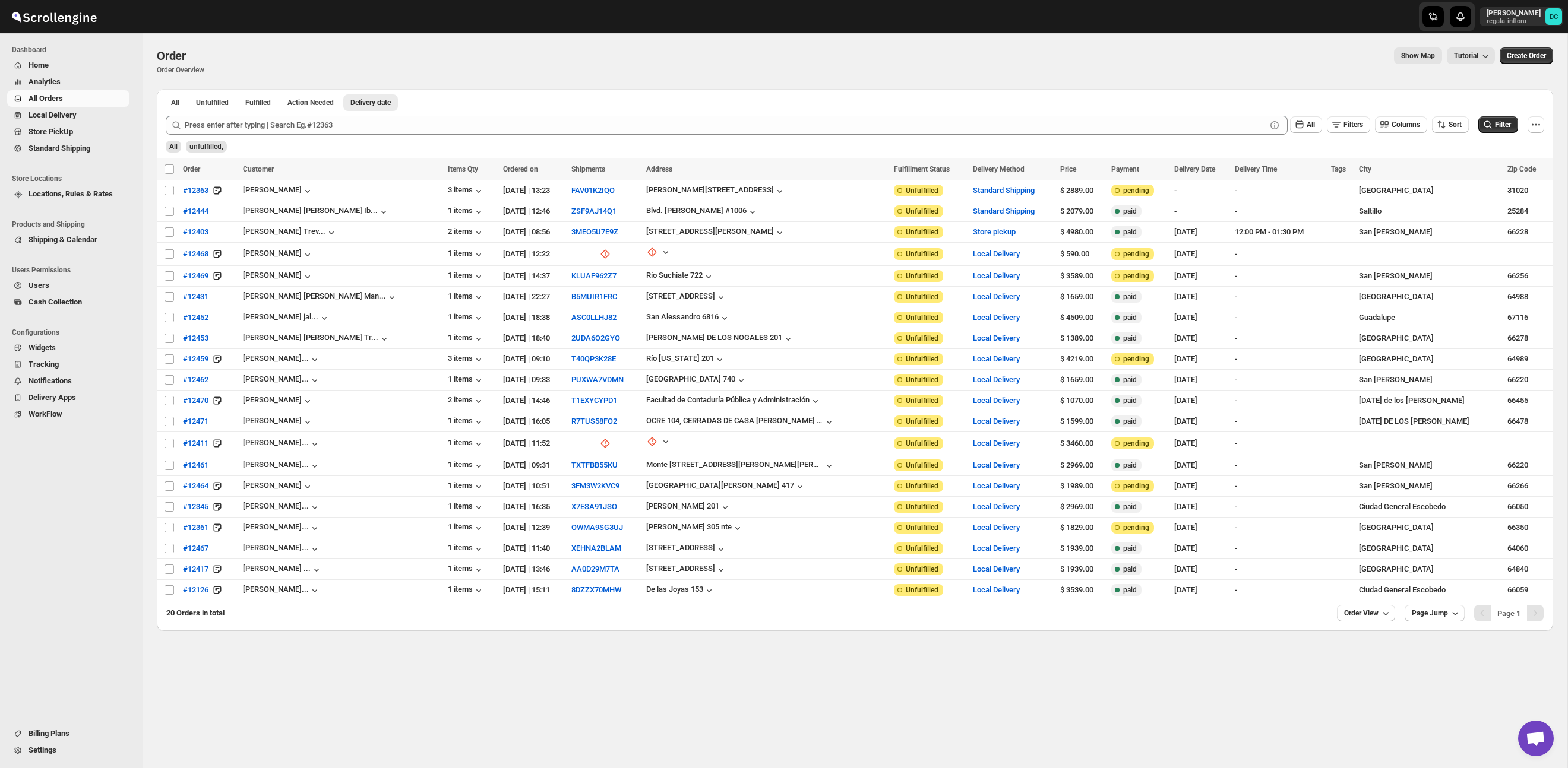
scroll to position [1, 0]
click at [81, 150] on span "Routes" at bounding box center [86, 148] width 82 height 12
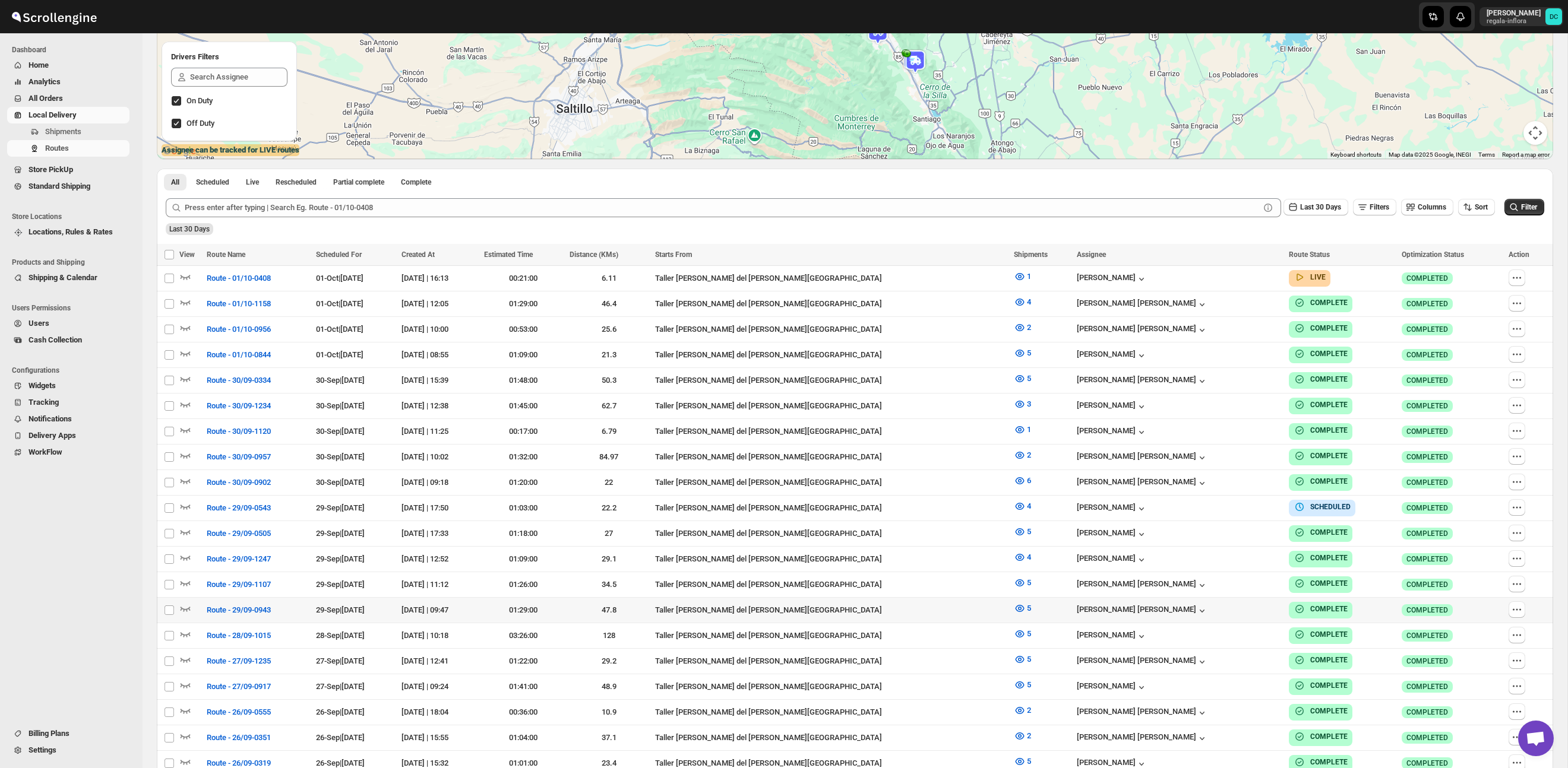
scroll to position [276, 0]
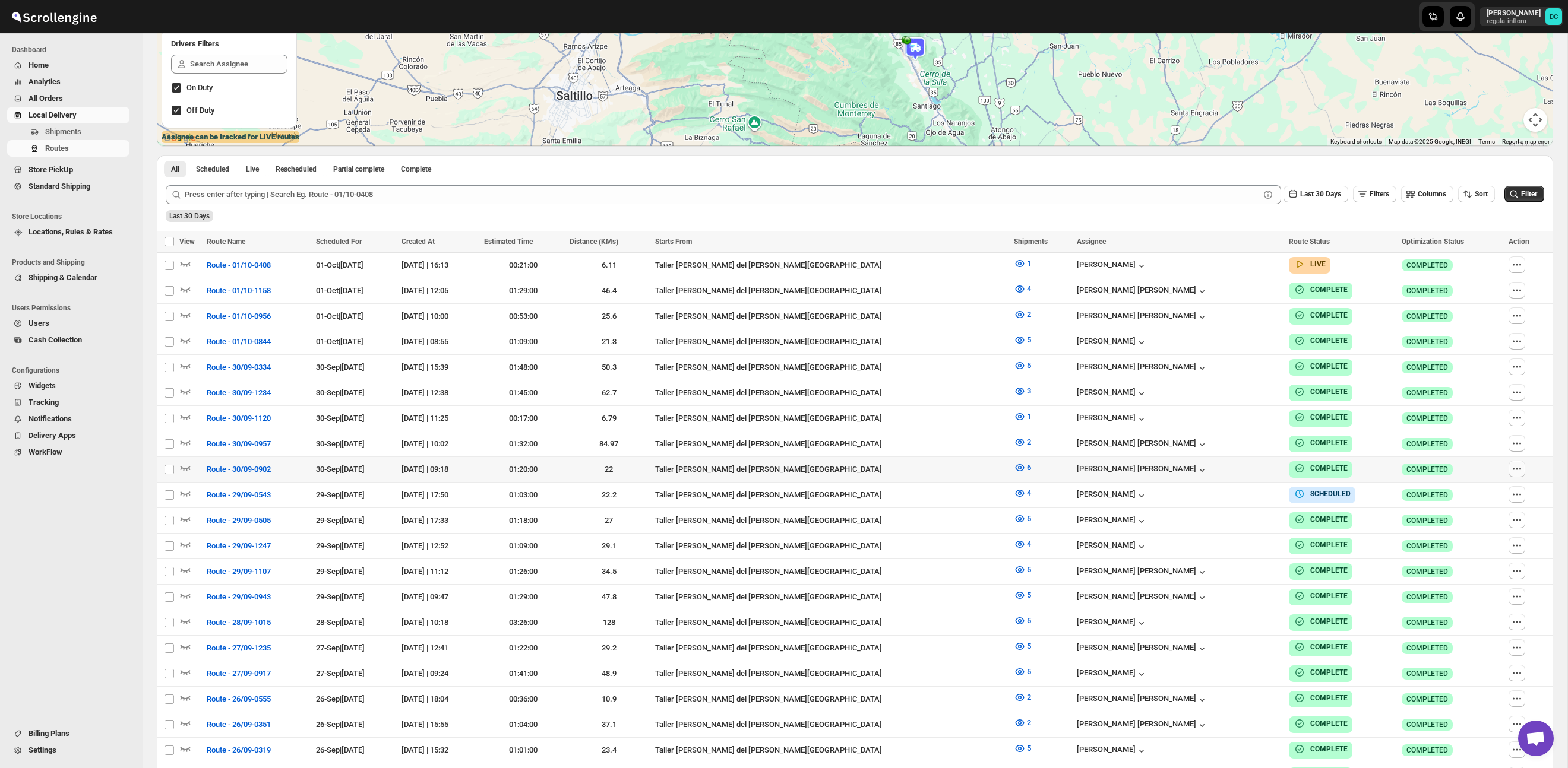
click at [1513, 467] on icon "button" at bounding box center [1516, 469] width 12 height 12
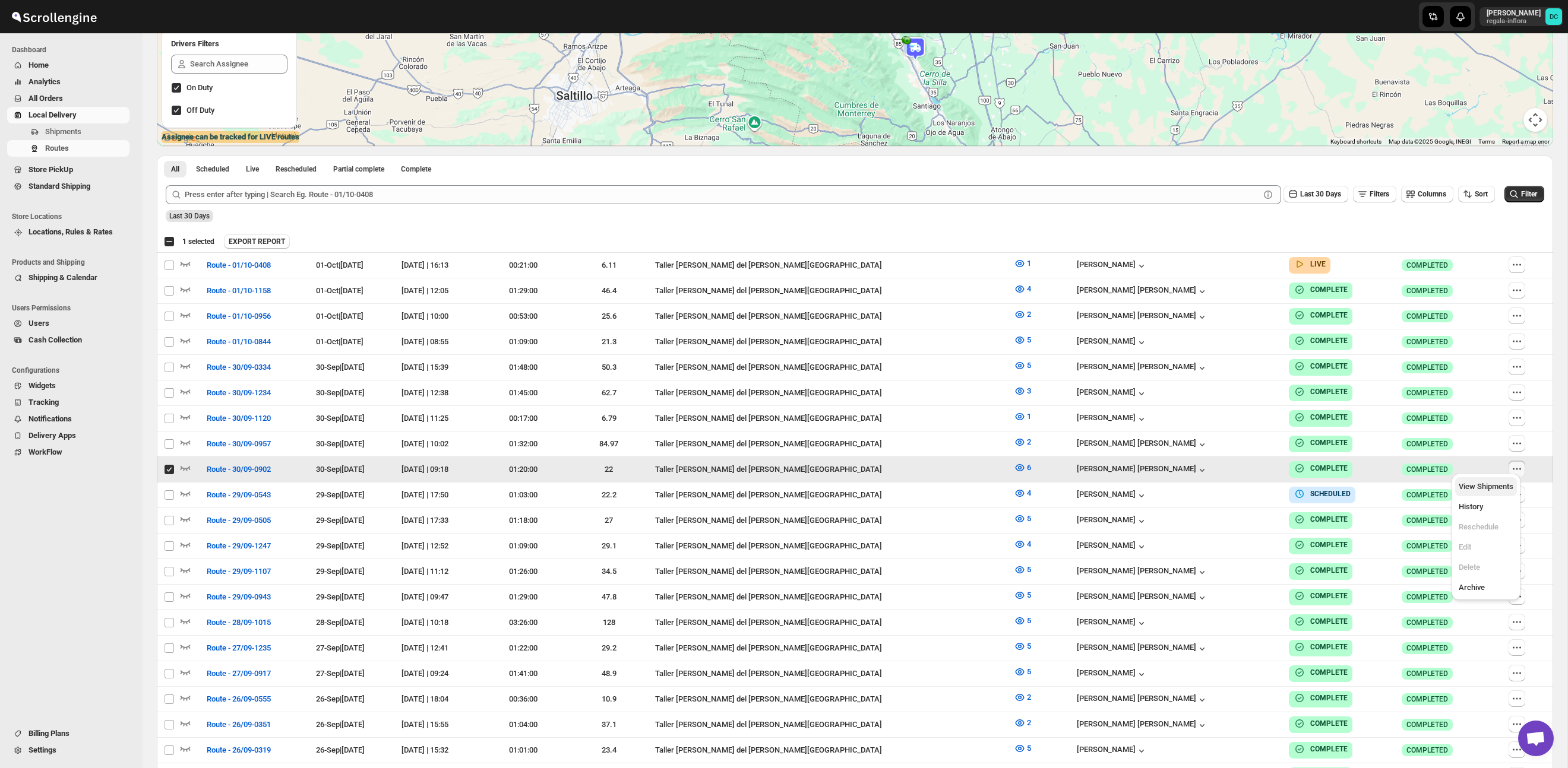
click at [1484, 489] on span "View Shipments" at bounding box center [1486, 487] width 54 height 9
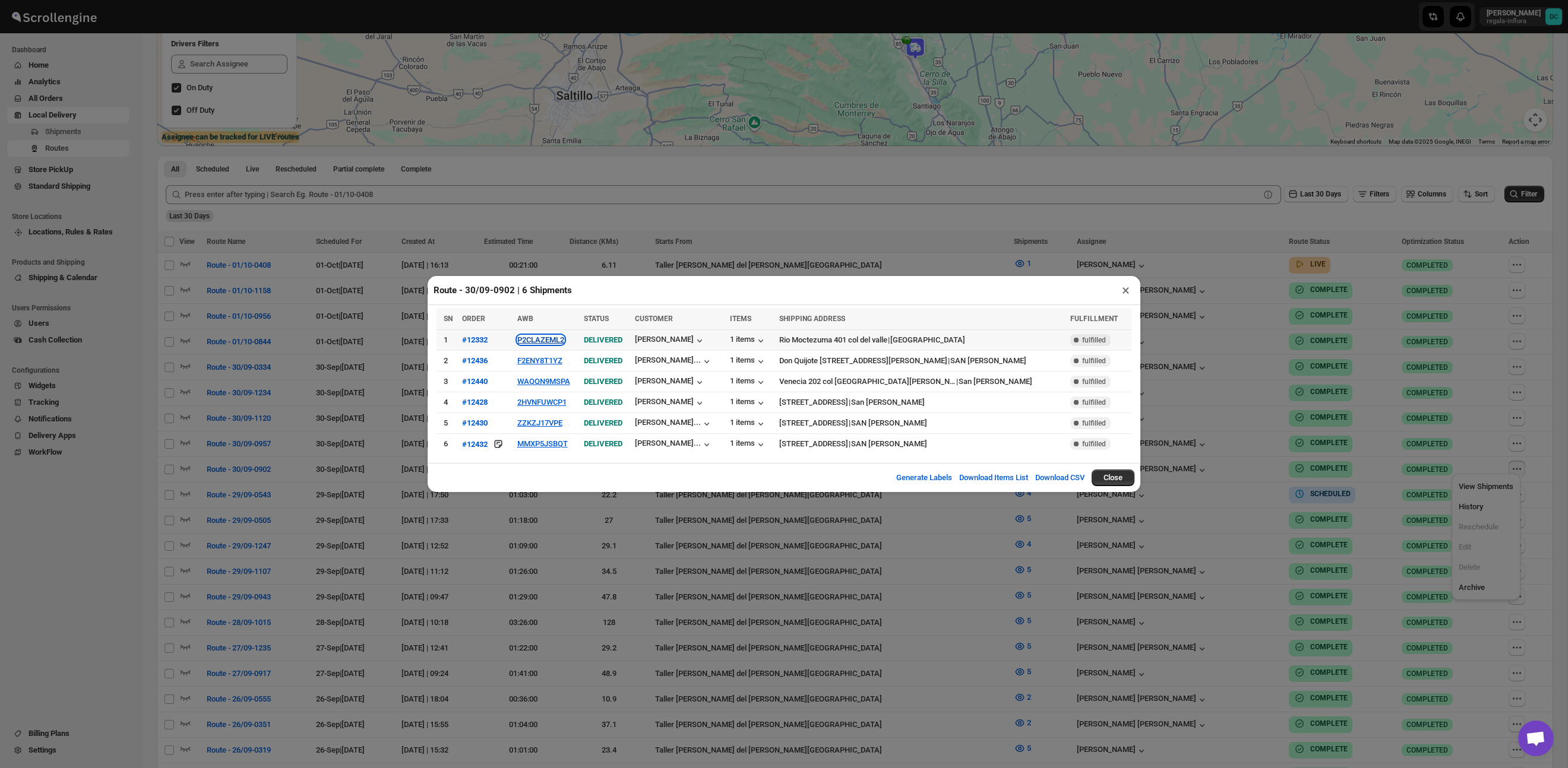
click at [543, 341] on button "P2CLAZEML2" at bounding box center [541, 339] width 47 height 9
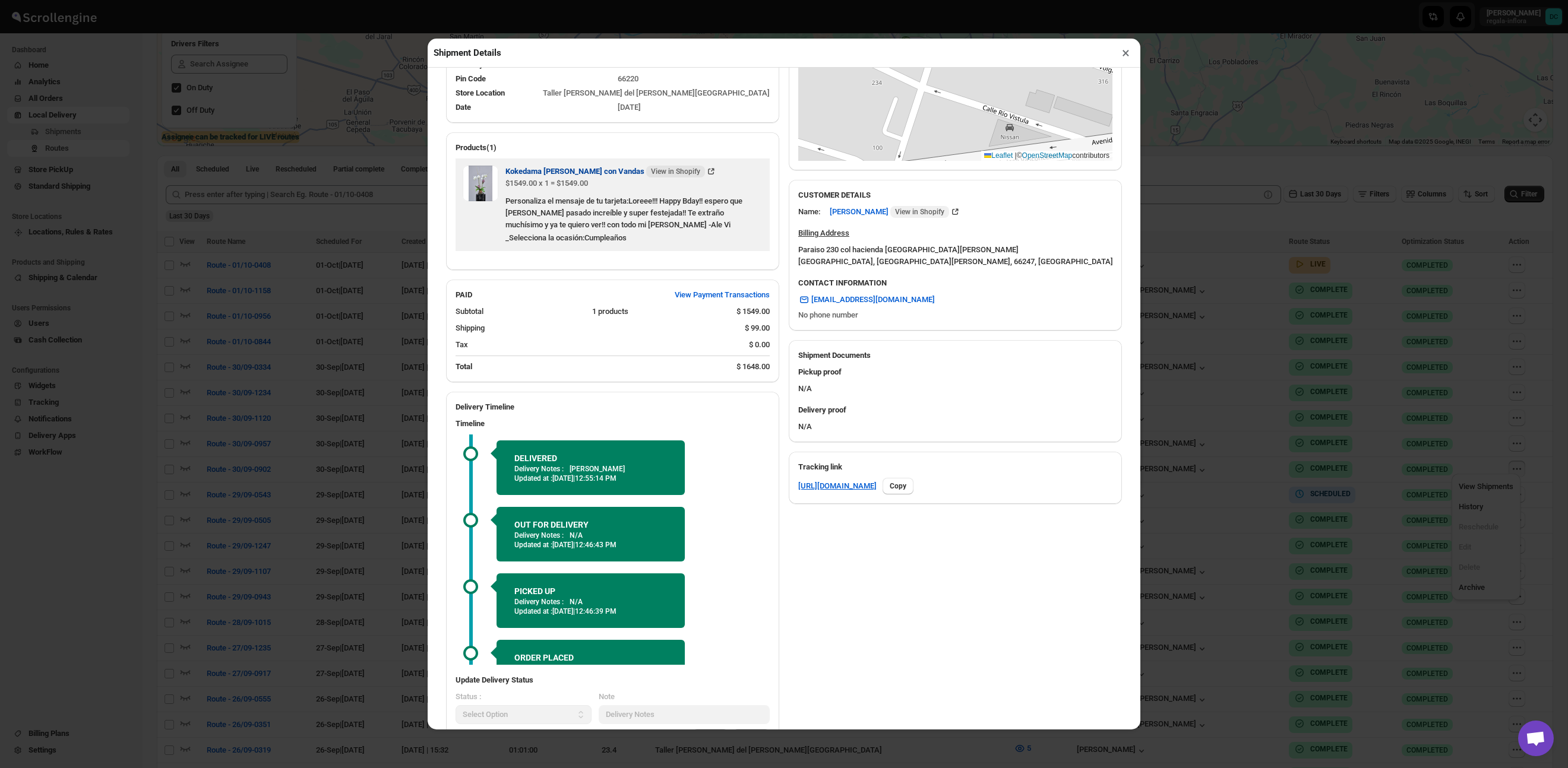
scroll to position [271, 0]
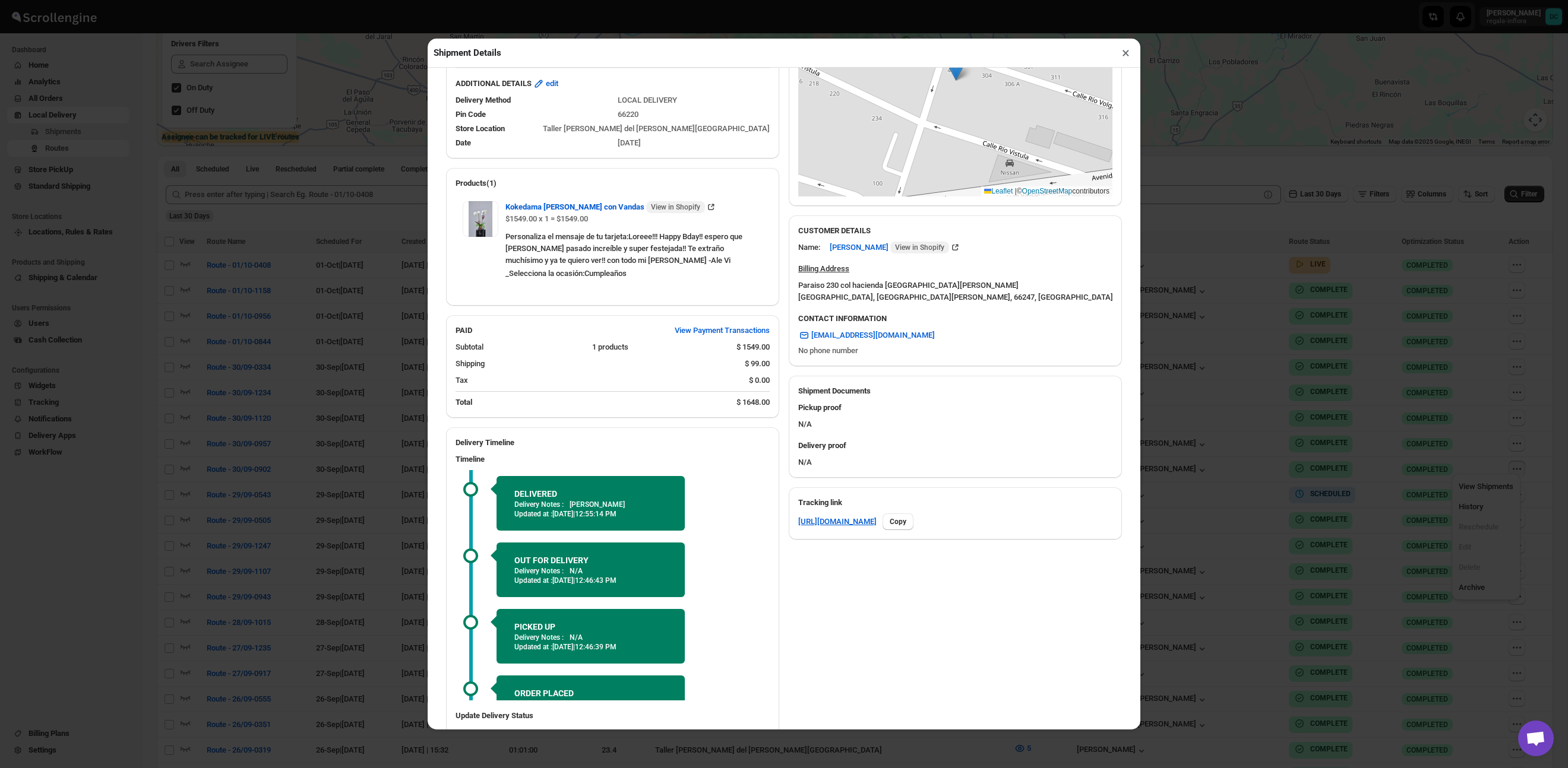
drag, startPoint x: 904, startPoint y: 586, endPoint x: 766, endPoint y: 507, distance: 159.0
click at [904, 586] on div "SHIPPING FROM Taller [PERSON_NAME][STREET_ADDRESS][PERSON_NAME][US_STATE][PERSO…" at bounding box center [779, 317] width 685 height 946
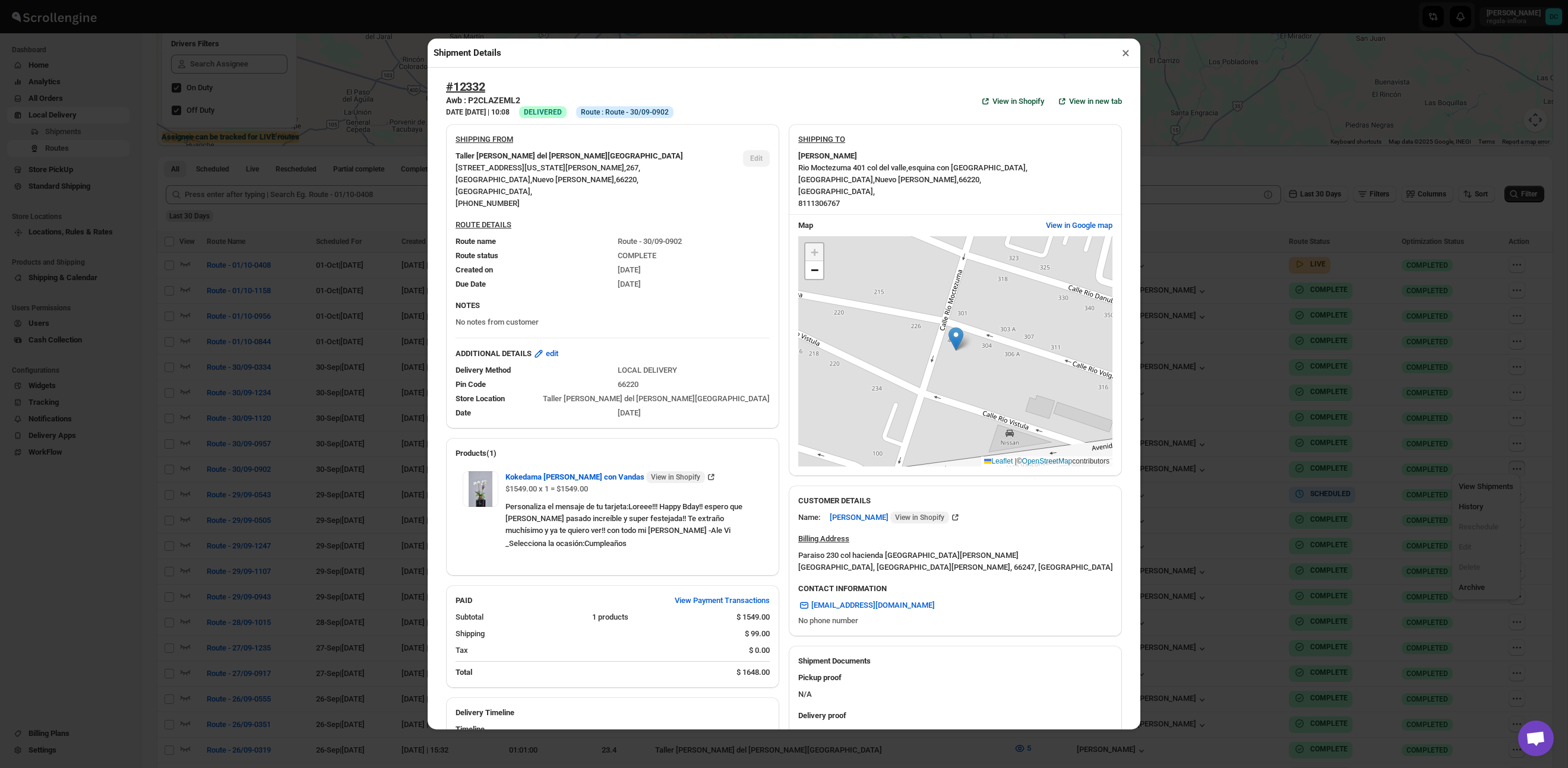
scroll to position [0, 0]
click at [1123, 53] on button "×" at bounding box center [1126, 53] width 17 height 17
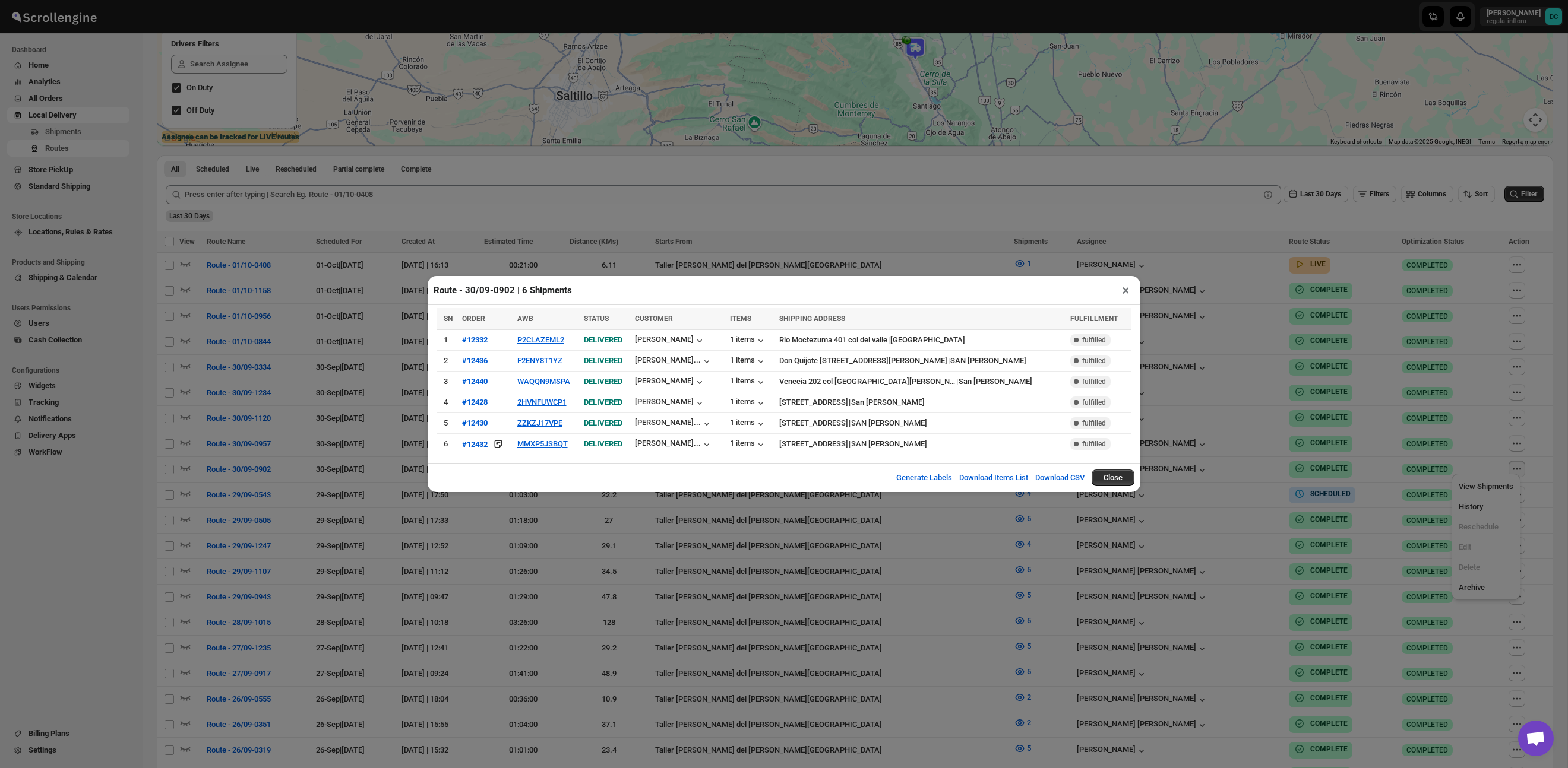
click at [1125, 54] on div "Route - 30/09-0902 | 6 Shipments × SN ORDER AWB STATUS CUSTOMER ITEMS SHIPPING …" at bounding box center [784, 384] width 1568 height 768
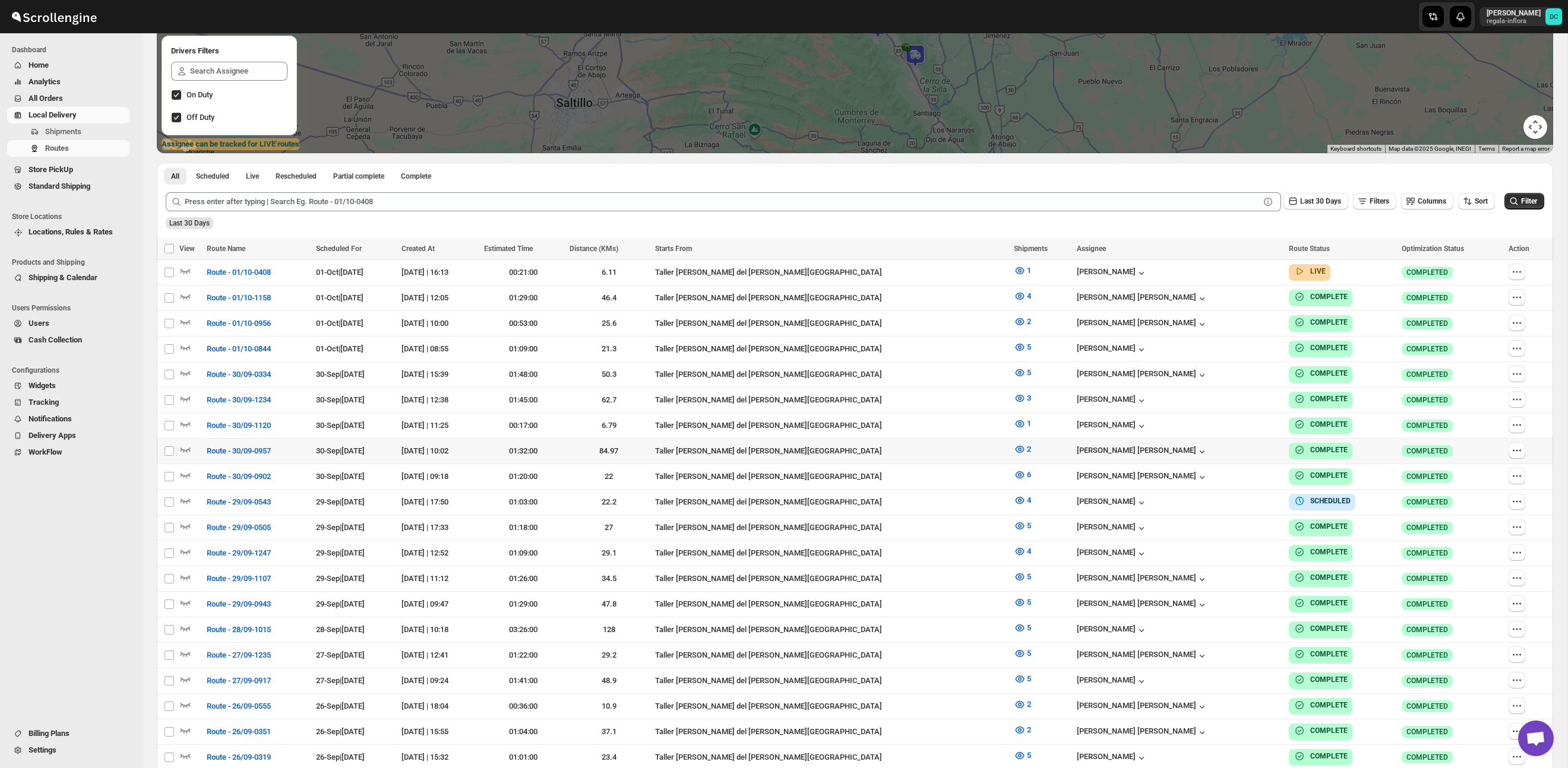
scroll to position [268, 0]
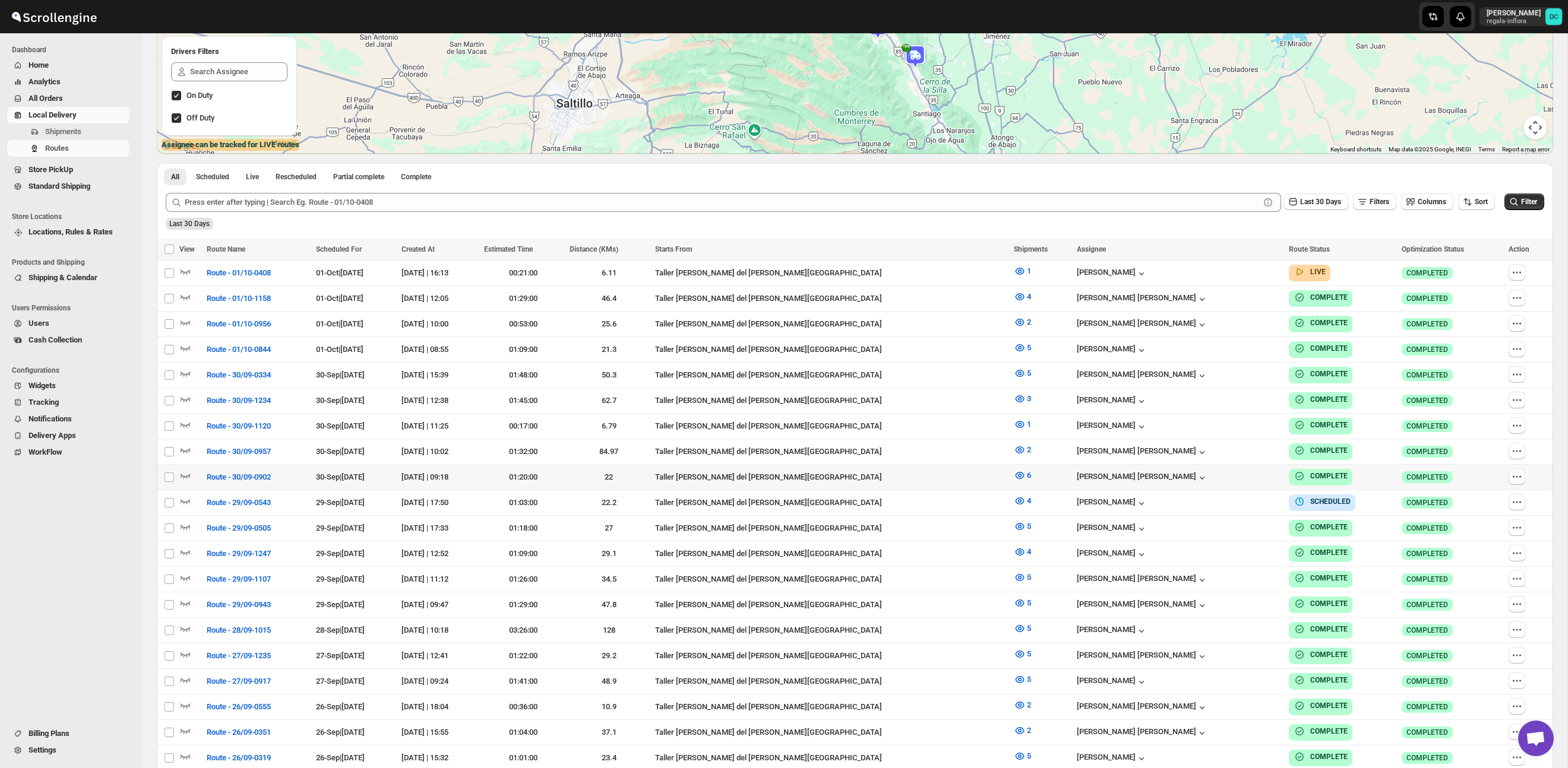
click at [1519, 469] on button "button" at bounding box center [1517, 477] width 17 height 17
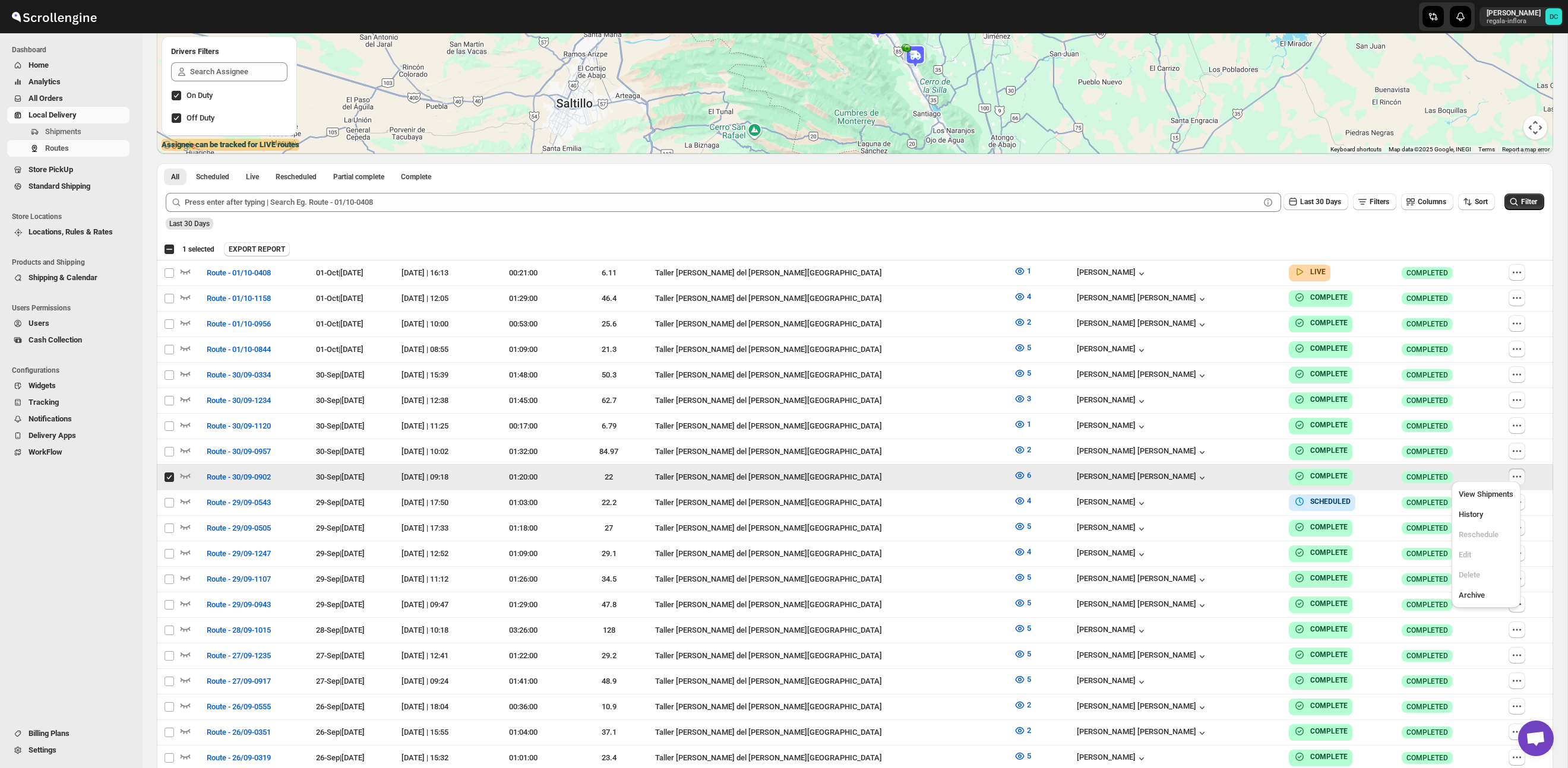
scroll to position [268, 0]
click at [1510, 498] on span "View Shipments" at bounding box center [1510, 495] width 54 height 9
checkbox input "false"
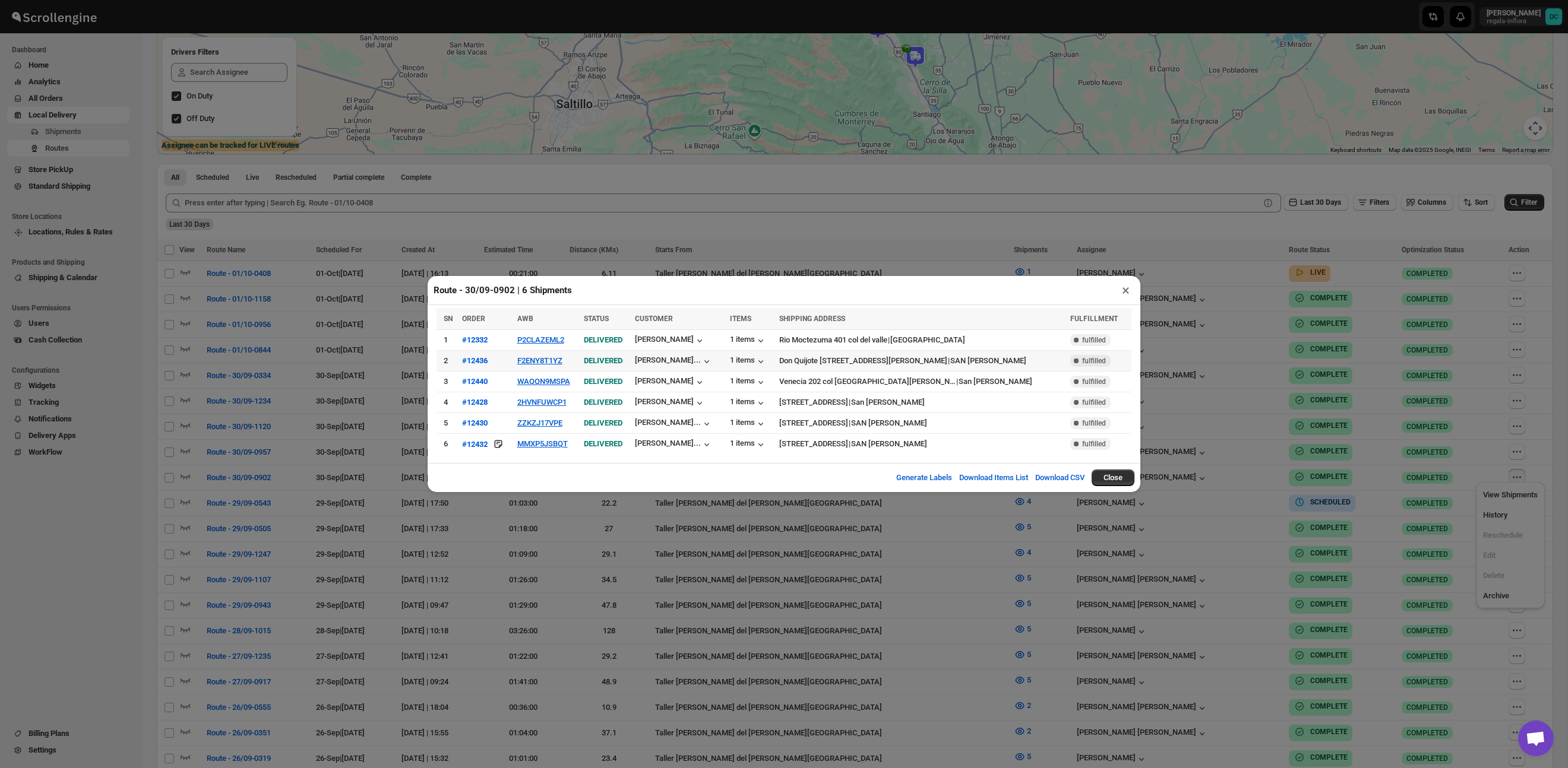
click at [551, 354] on td "F2ENY8T1YZ" at bounding box center [547, 361] width 67 height 21
click at [552, 358] on button "F2ENY8T1YZ" at bounding box center [539, 361] width 45 height 9
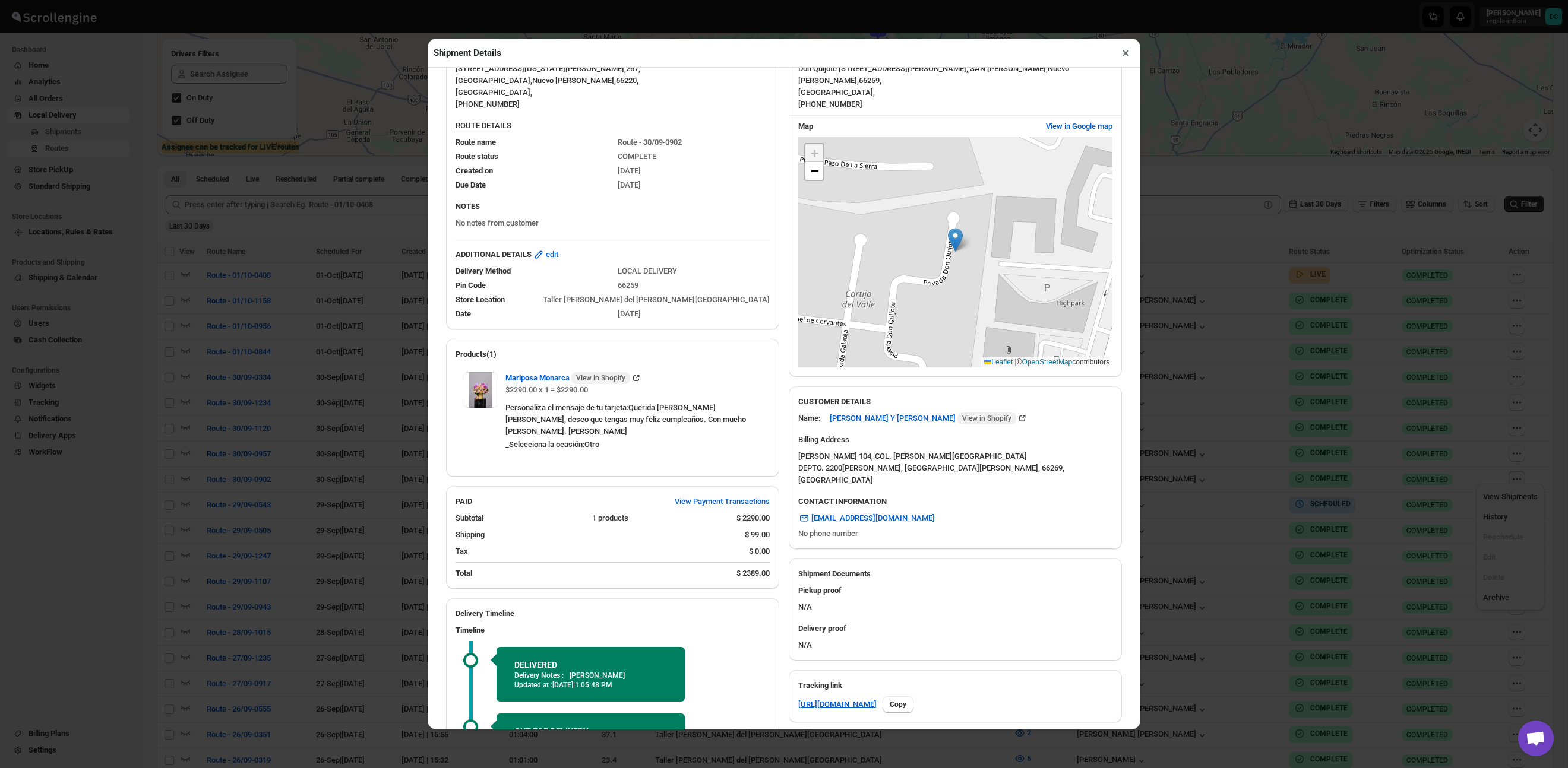
scroll to position [0, 0]
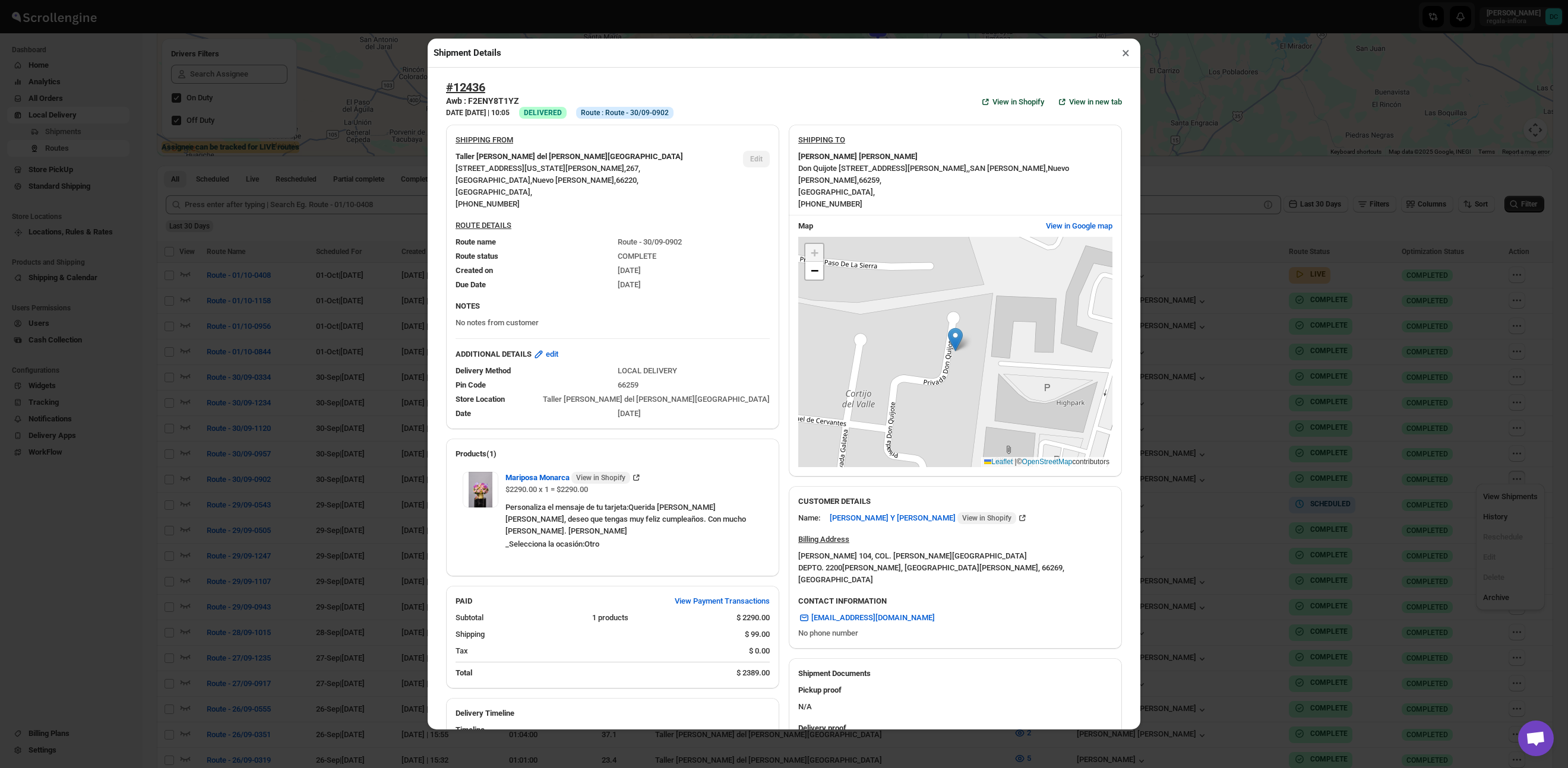
click at [1124, 53] on button "×" at bounding box center [1126, 53] width 17 height 17
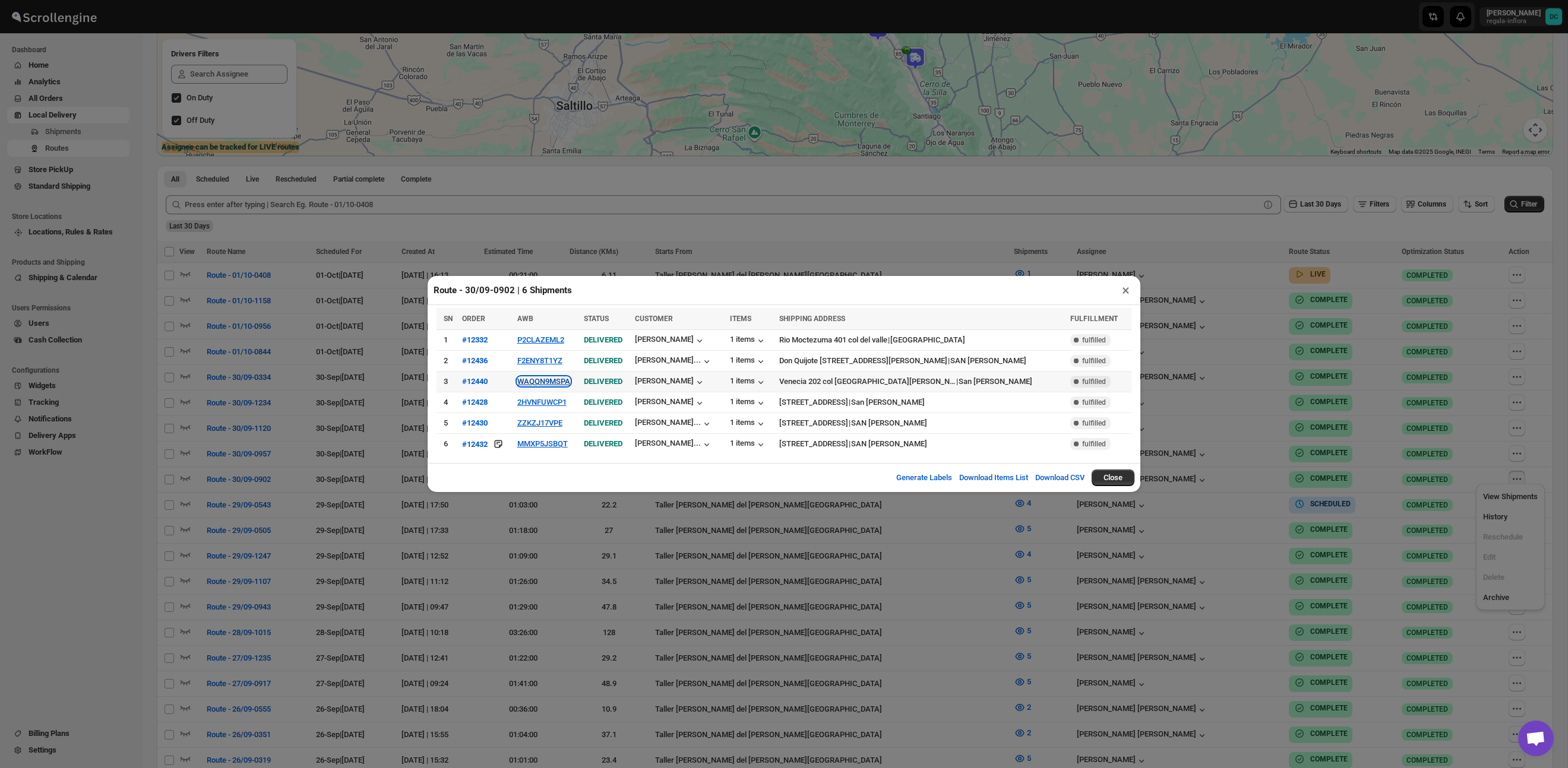
click at [548, 381] on button "WAQQN9MSPA" at bounding box center [543, 382] width 53 height 9
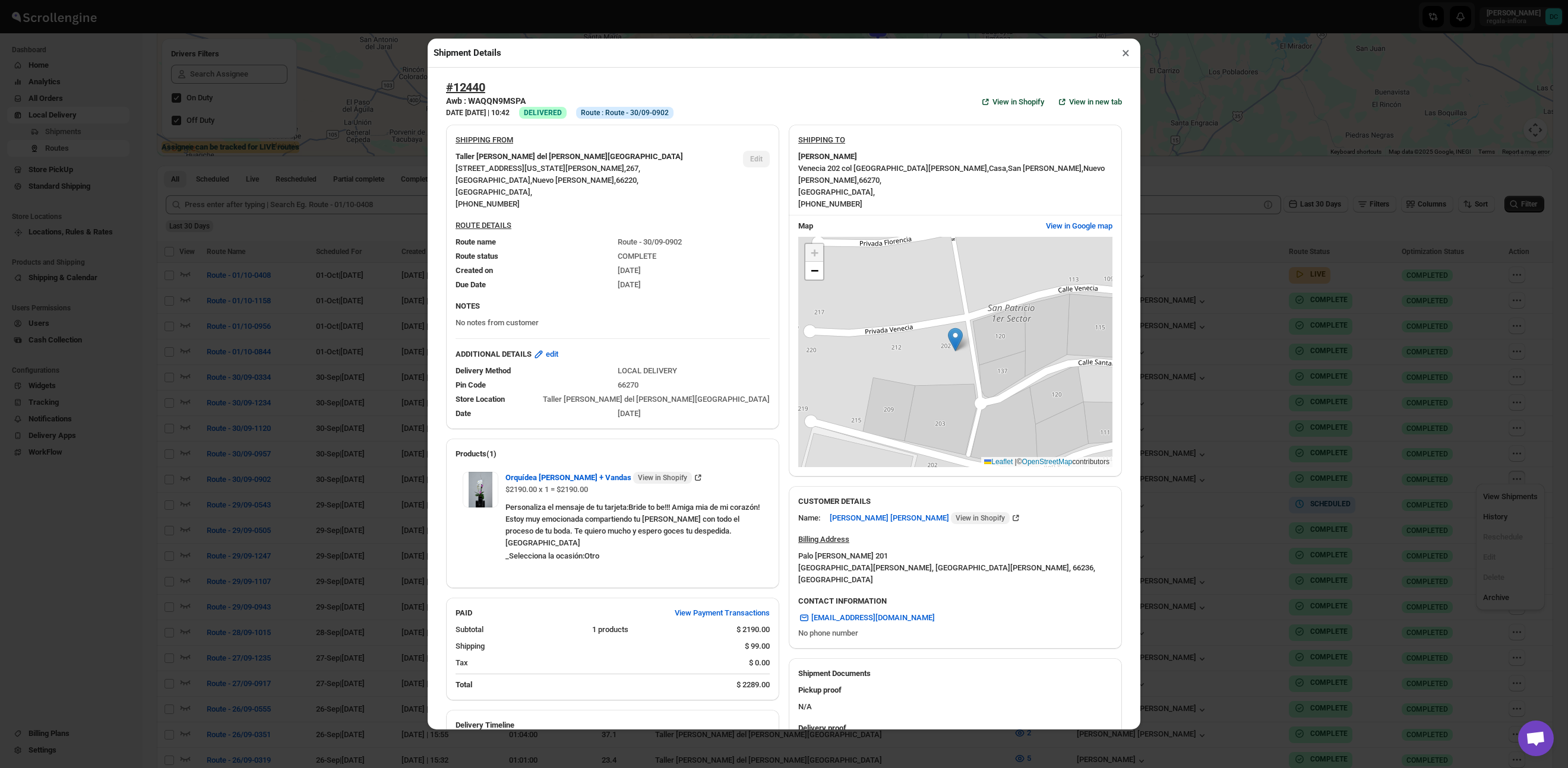
click at [1124, 55] on button "×" at bounding box center [1126, 53] width 17 height 17
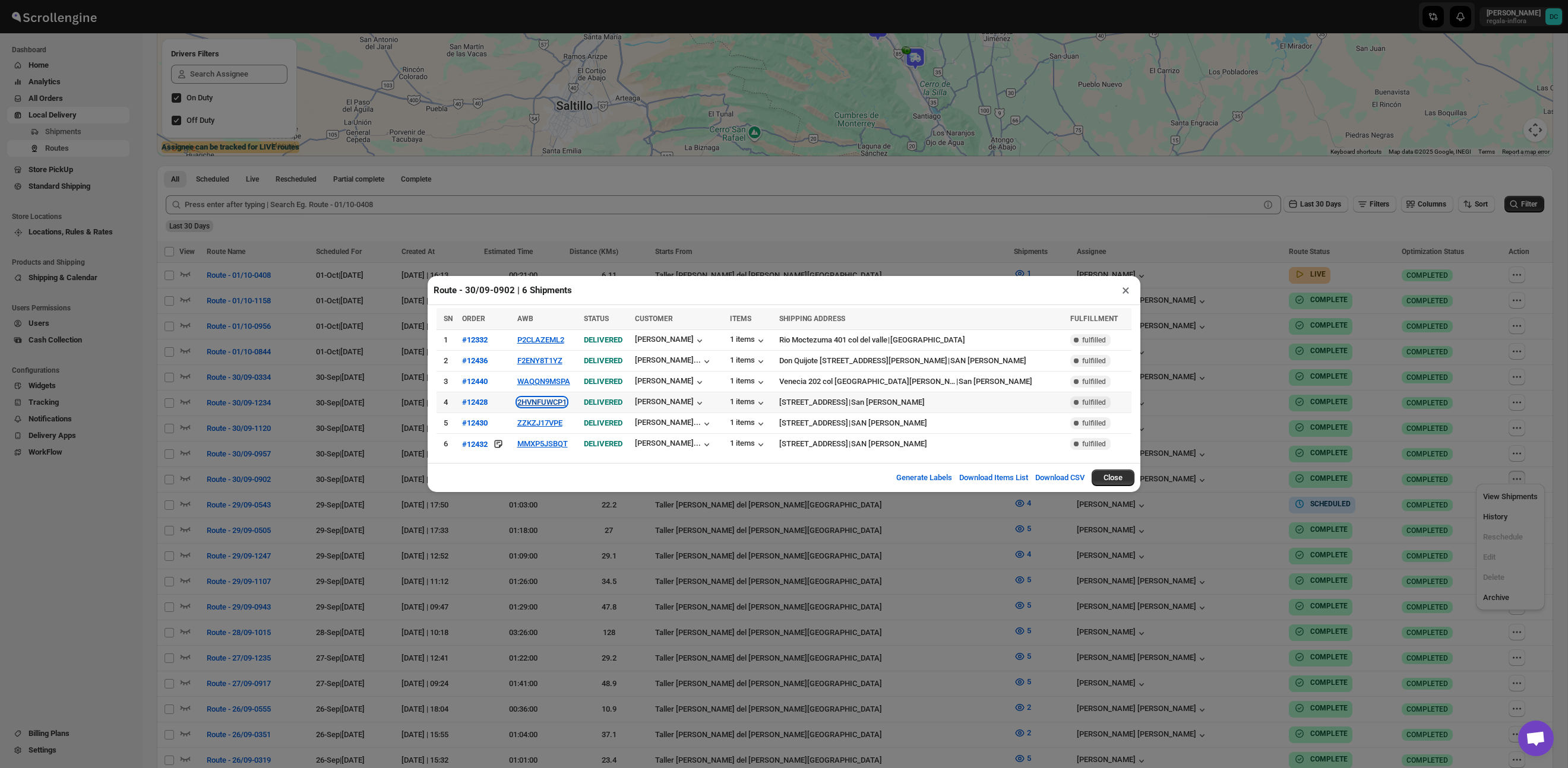
click at [538, 401] on button "2HVNFUWCP1" at bounding box center [542, 402] width 49 height 9
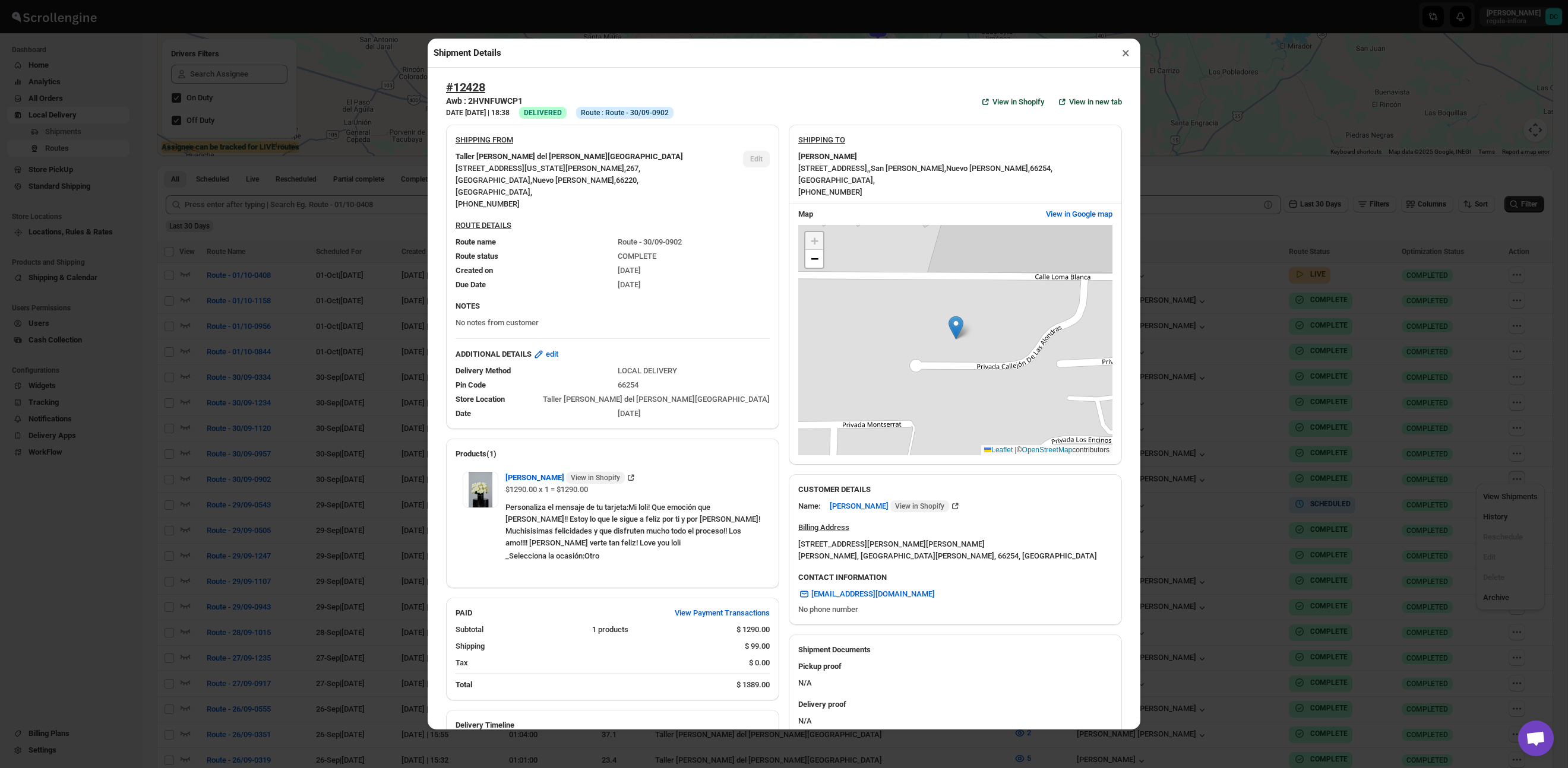
scroll to position [35, 0]
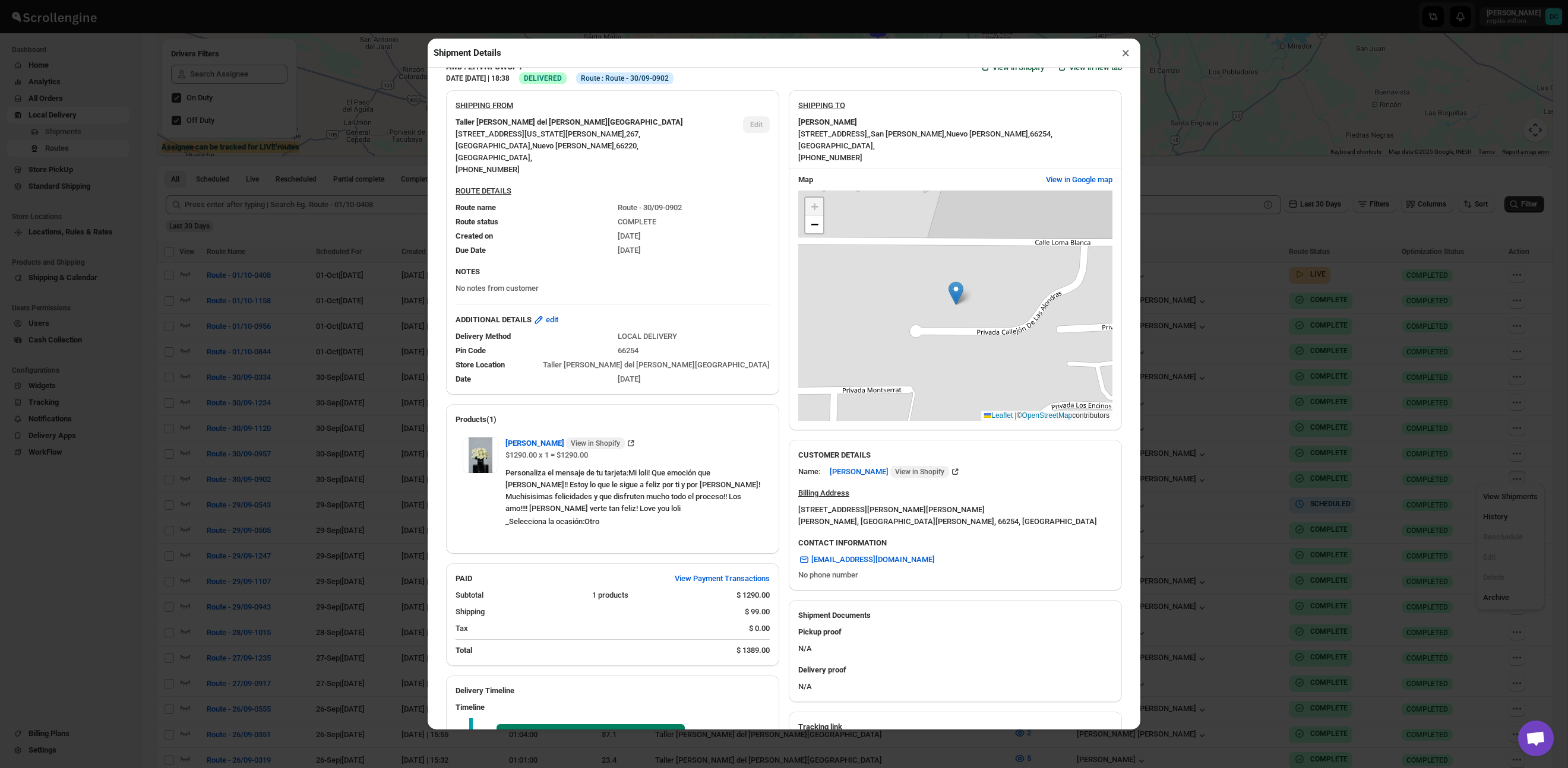
click at [1123, 53] on button "×" at bounding box center [1126, 53] width 17 height 17
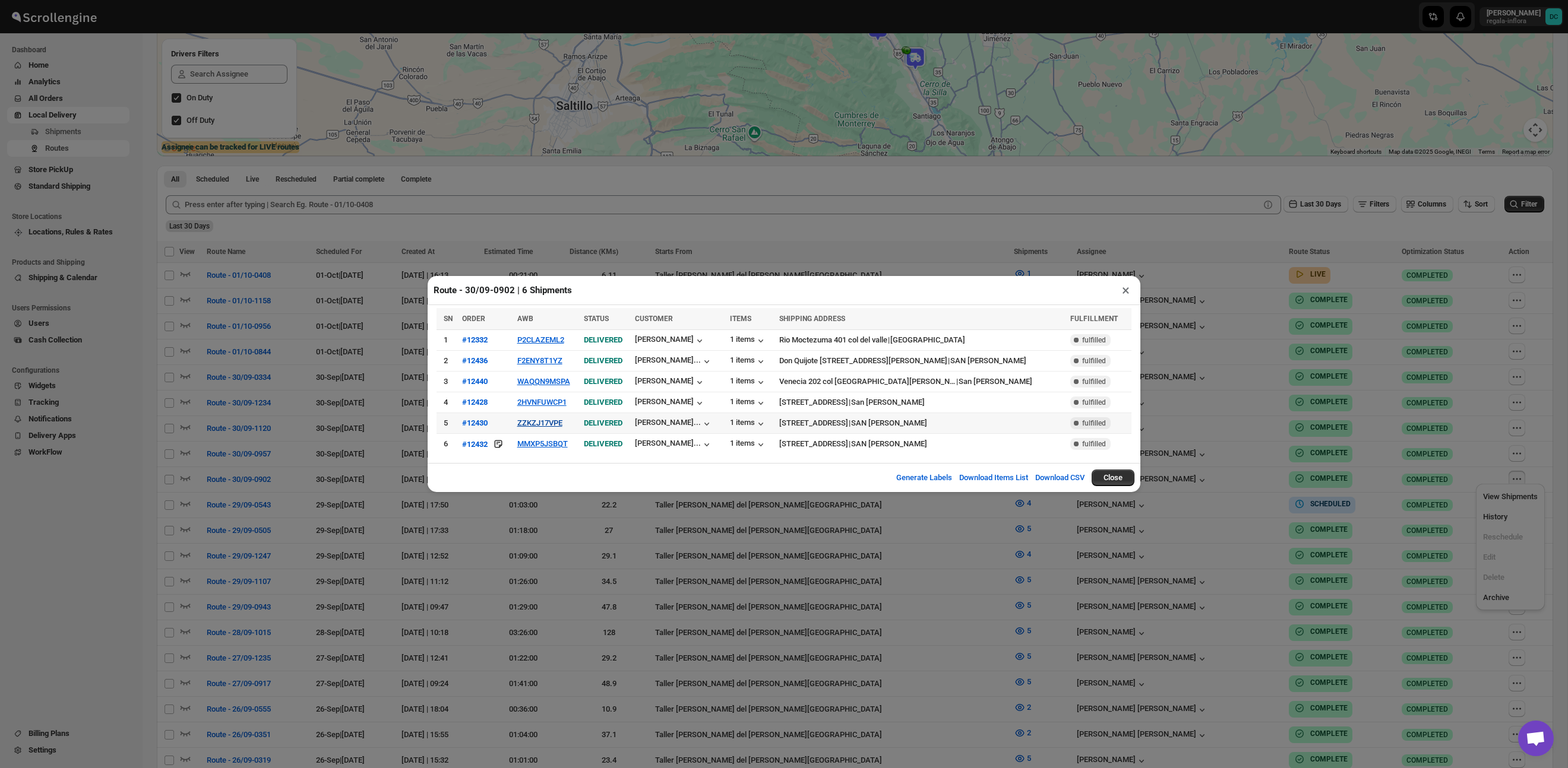
drag, startPoint x: 536, startPoint y: 417, endPoint x: 536, endPoint y: 427, distance: 10.0
click at [536, 417] on td "ZZKZJ17VPE" at bounding box center [547, 424] width 67 height 21
click at [536, 428] on td "ZZKZJ17VPE" at bounding box center [547, 424] width 67 height 21
click at [542, 424] on button "ZZKZJ17VPE" at bounding box center [539, 423] width 45 height 9
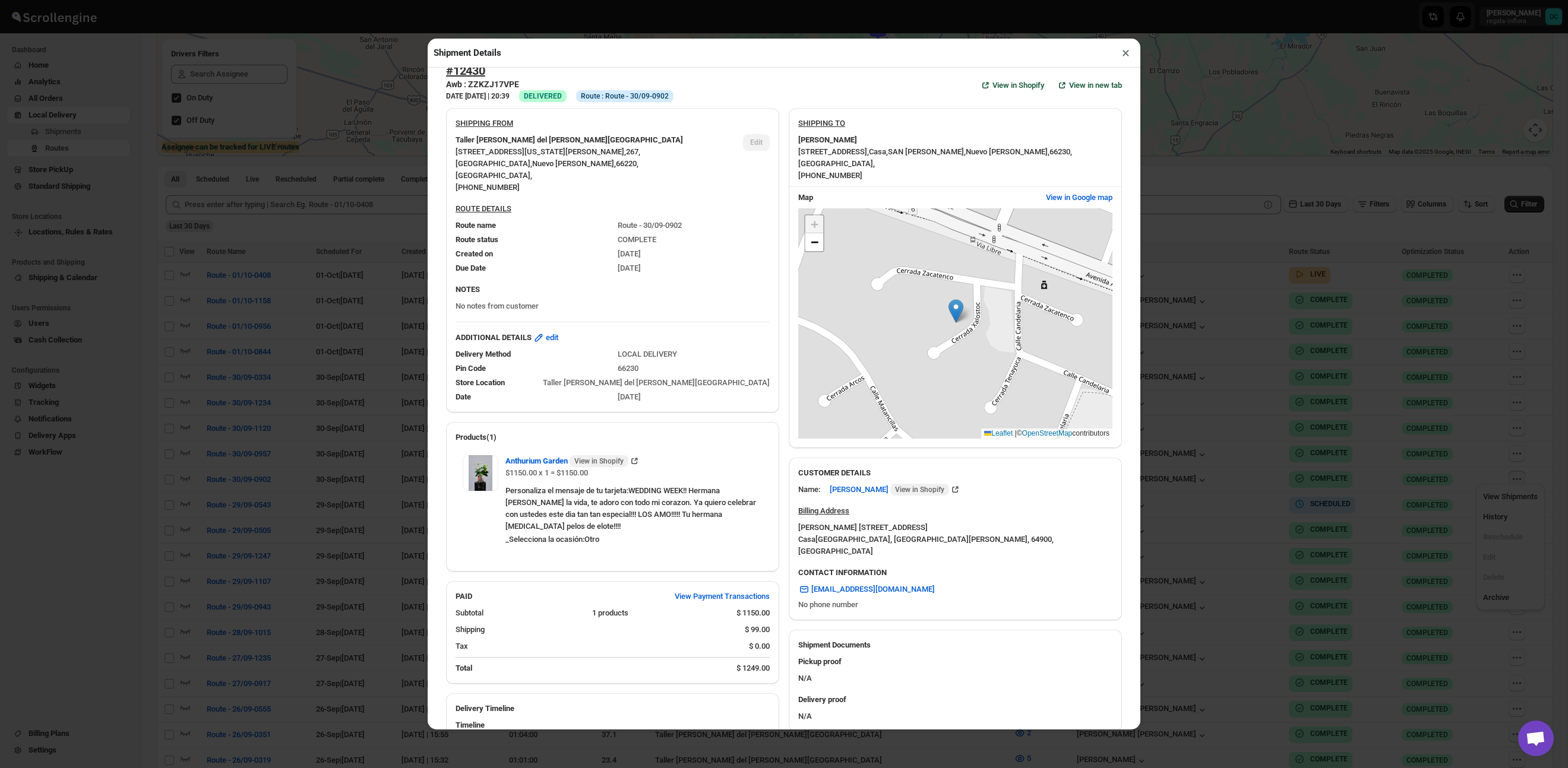
scroll to position [0, 0]
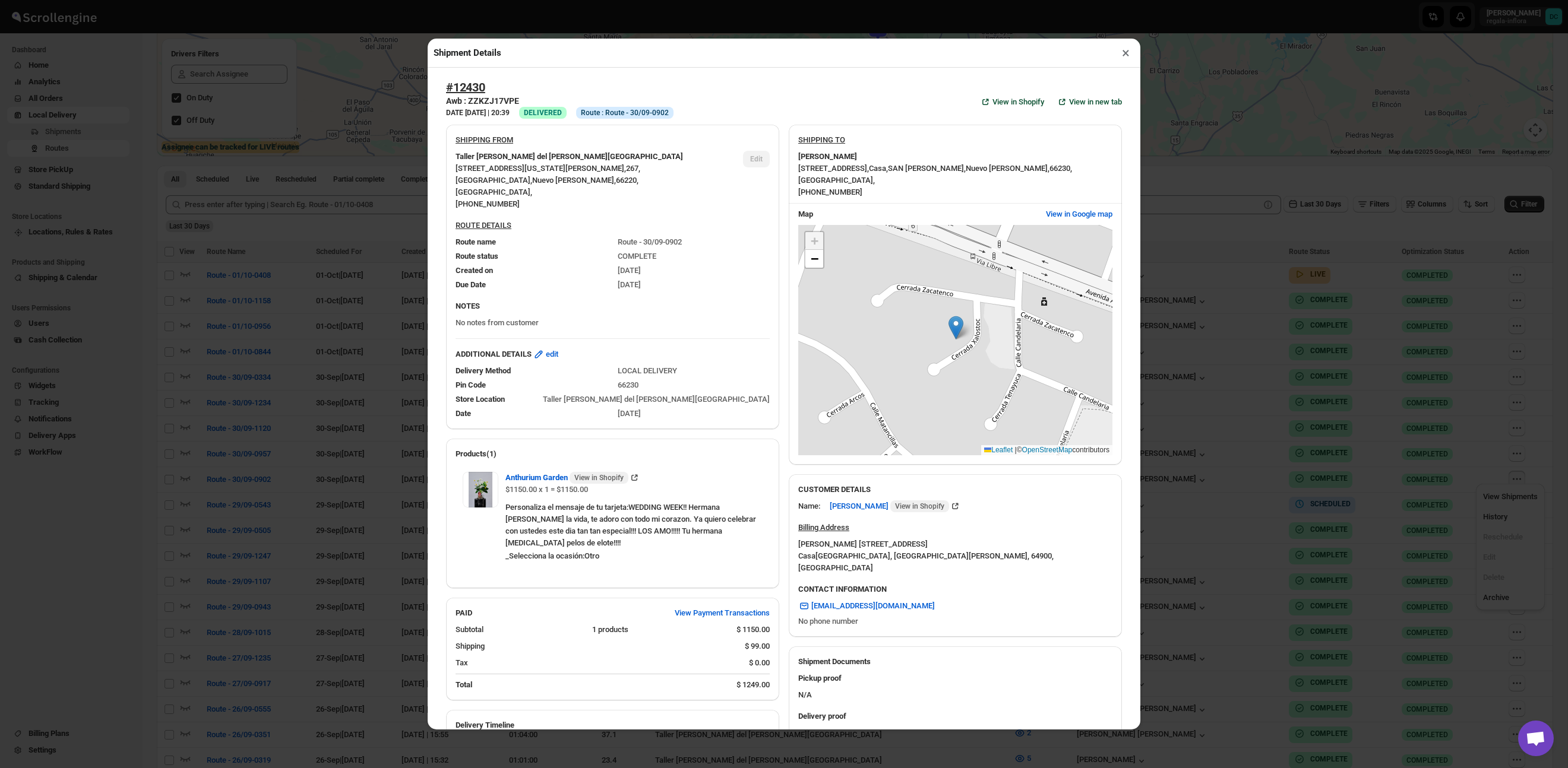
drag, startPoint x: 1126, startPoint y: 53, endPoint x: 1067, endPoint y: 203, distance: 161.2
click at [1126, 53] on button "×" at bounding box center [1126, 53] width 17 height 17
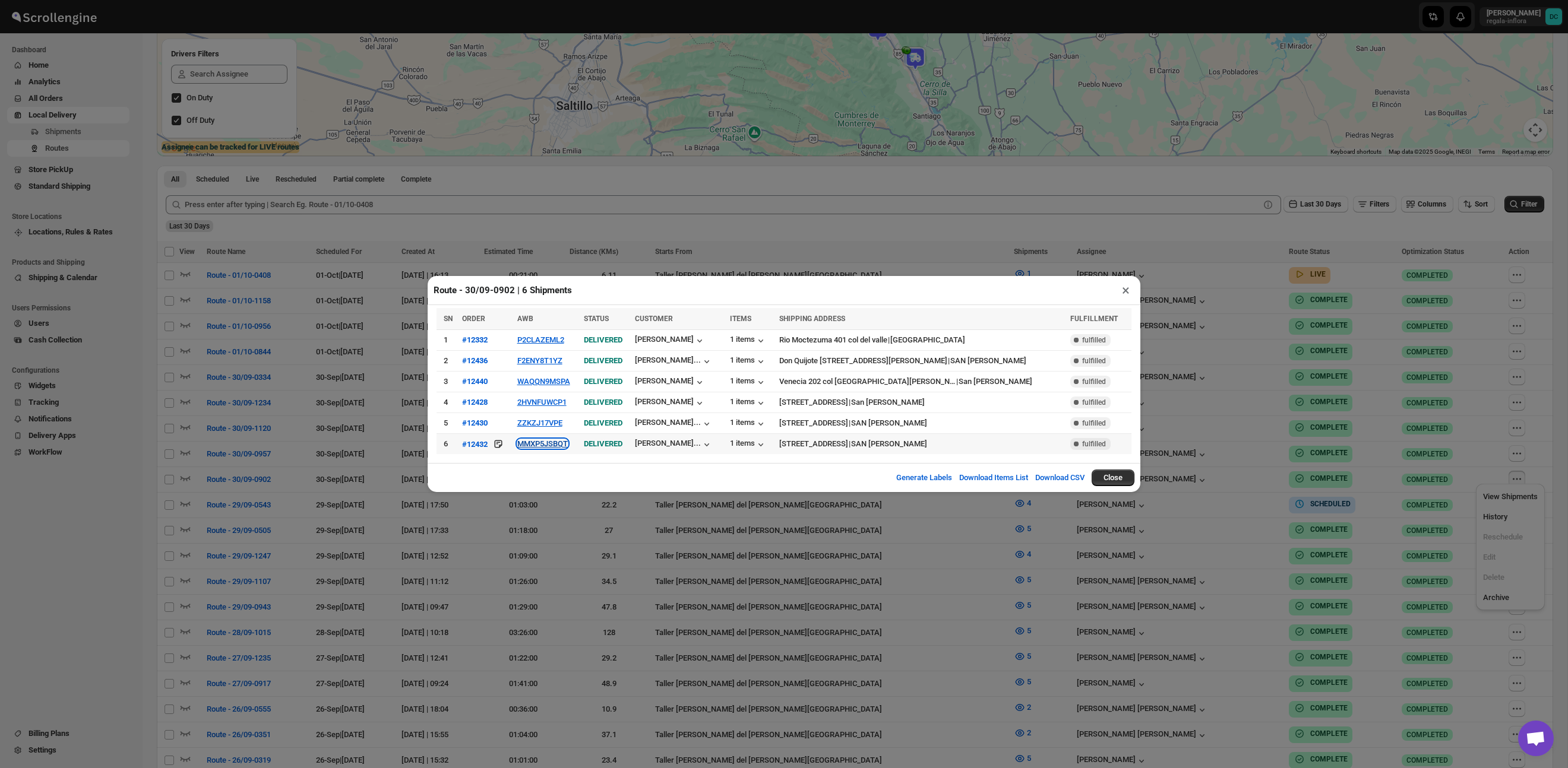
click at [554, 445] on button "MMXP5JSBQT" at bounding box center [542, 443] width 51 height 9
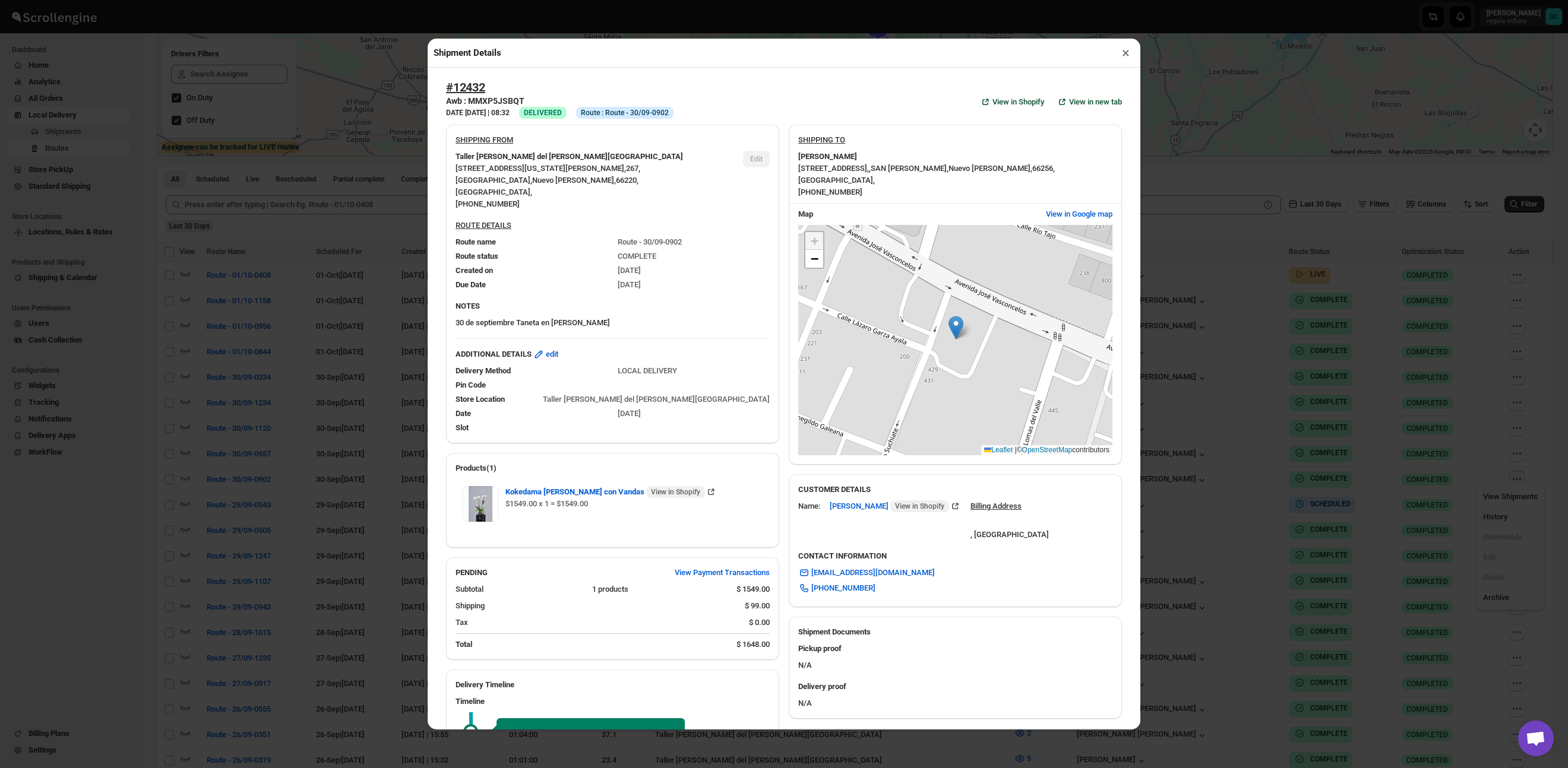
drag, startPoint x: 1127, startPoint y: 54, endPoint x: 743, endPoint y: 64, distance: 384.1
click at [1127, 54] on button "×" at bounding box center [1126, 53] width 17 height 17
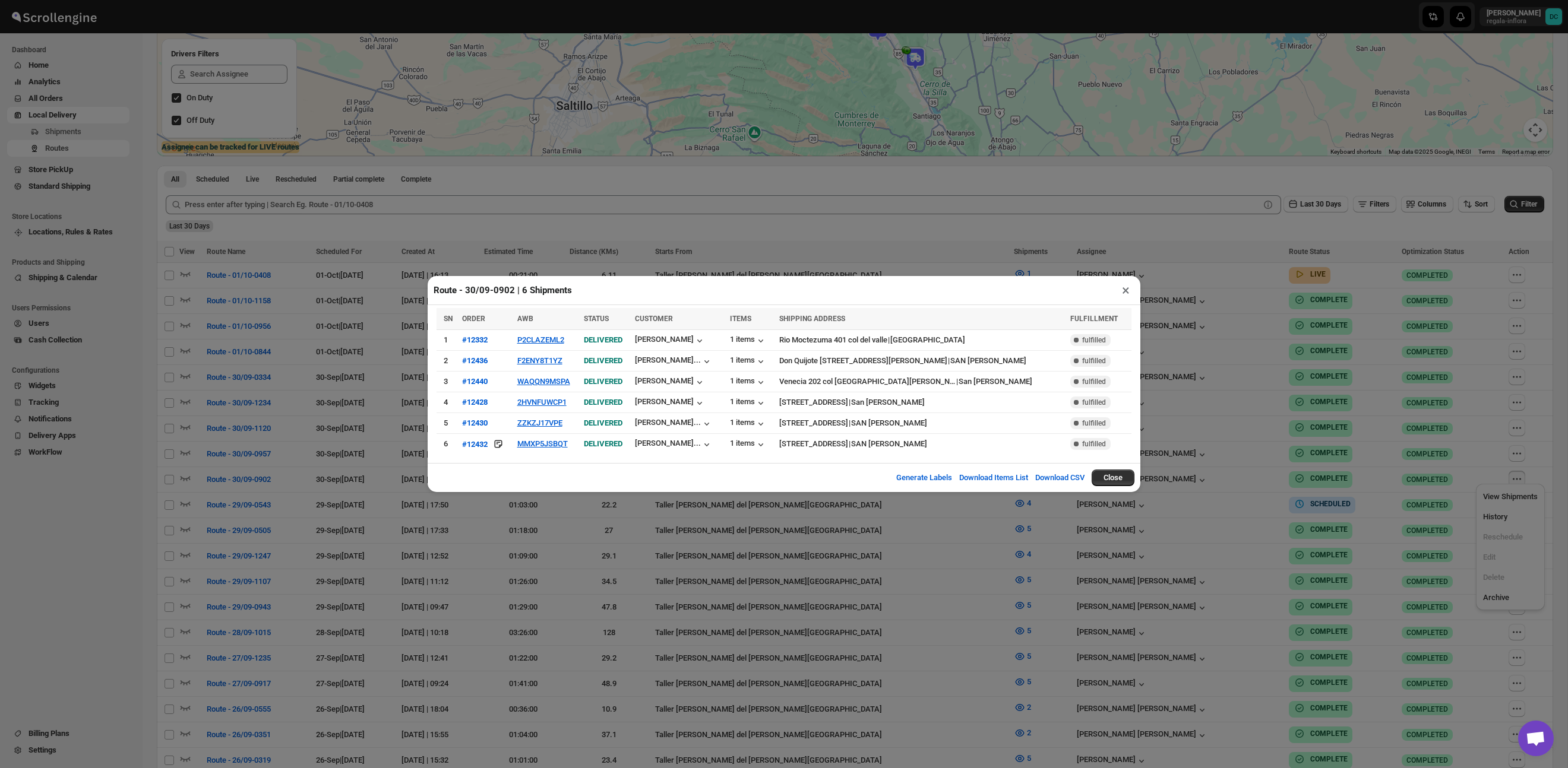
drag, startPoint x: 1124, startPoint y: 292, endPoint x: 1106, endPoint y: 288, distance: 18.4
click at [1124, 292] on button "×" at bounding box center [1126, 290] width 17 height 17
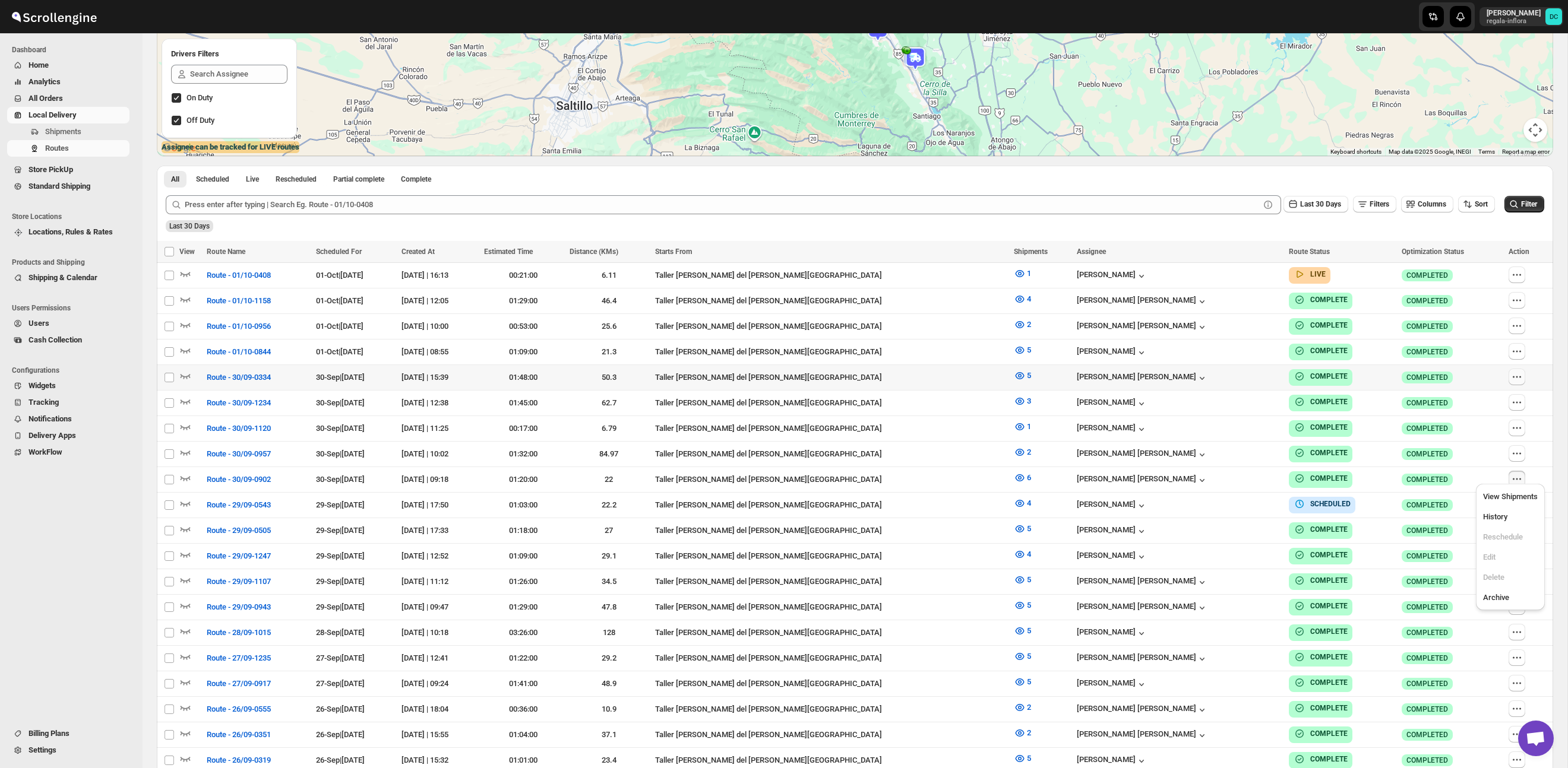
click at [1511, 372] on icon "button" at bounding box center [1516, 377] width 12 height 12
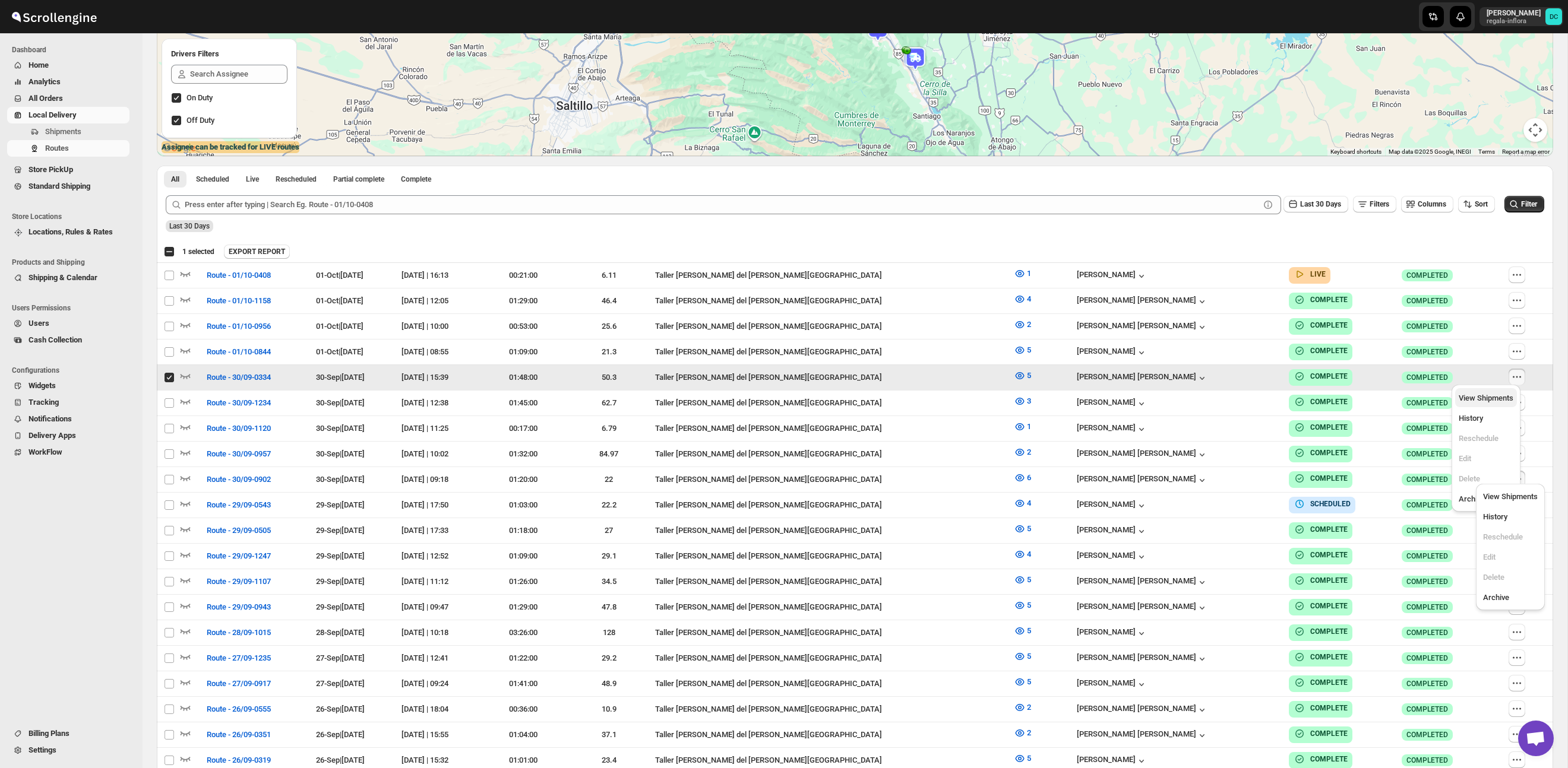
click at [1489, 401] on span "View Shipments" at bounding box center [1486, 398] width 54 height 9
checkbox input "false"
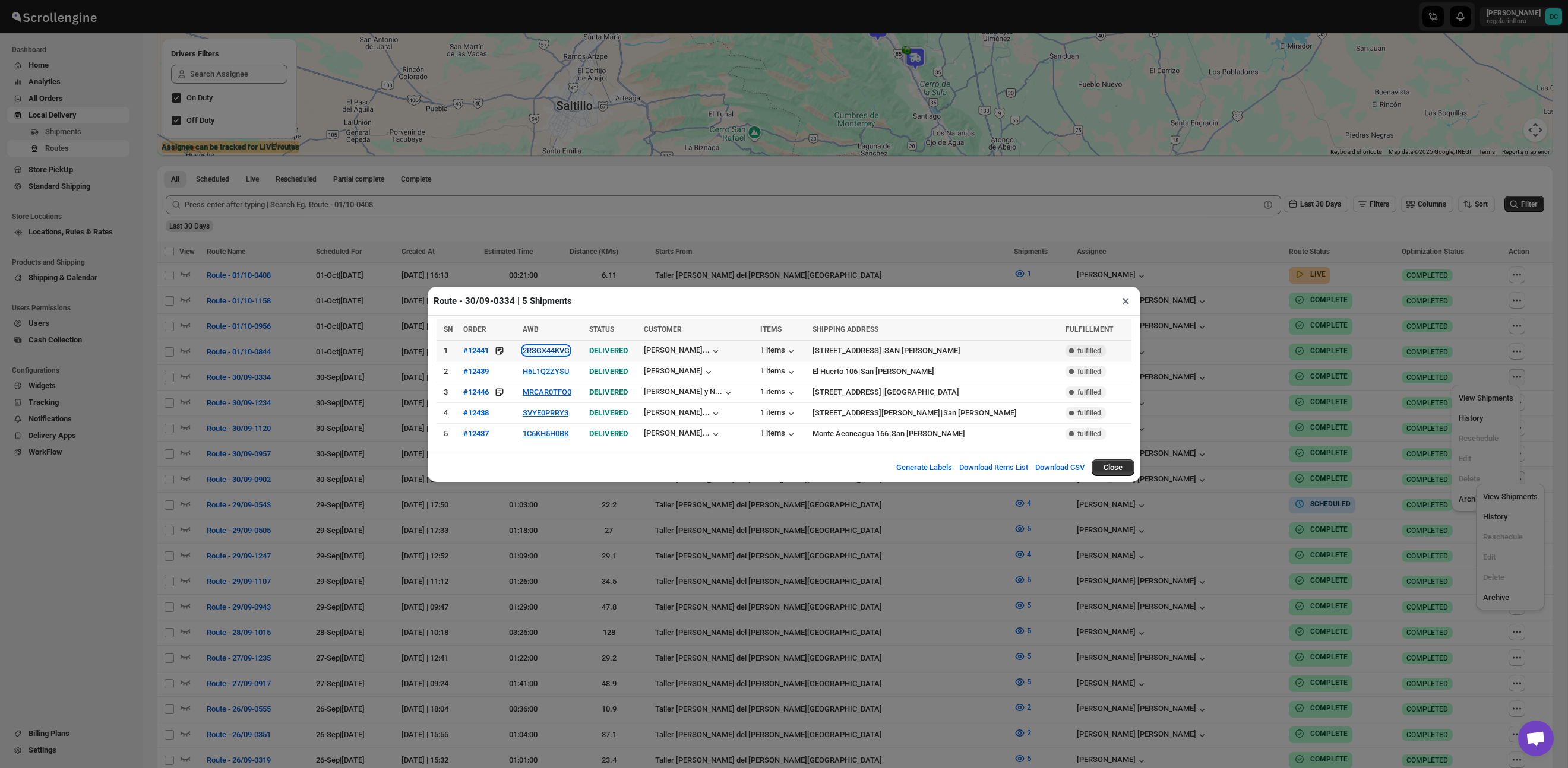
click at [544, 351] on button "2RSGX44KVG" at bounding box center [546, 351] width 47 height 9
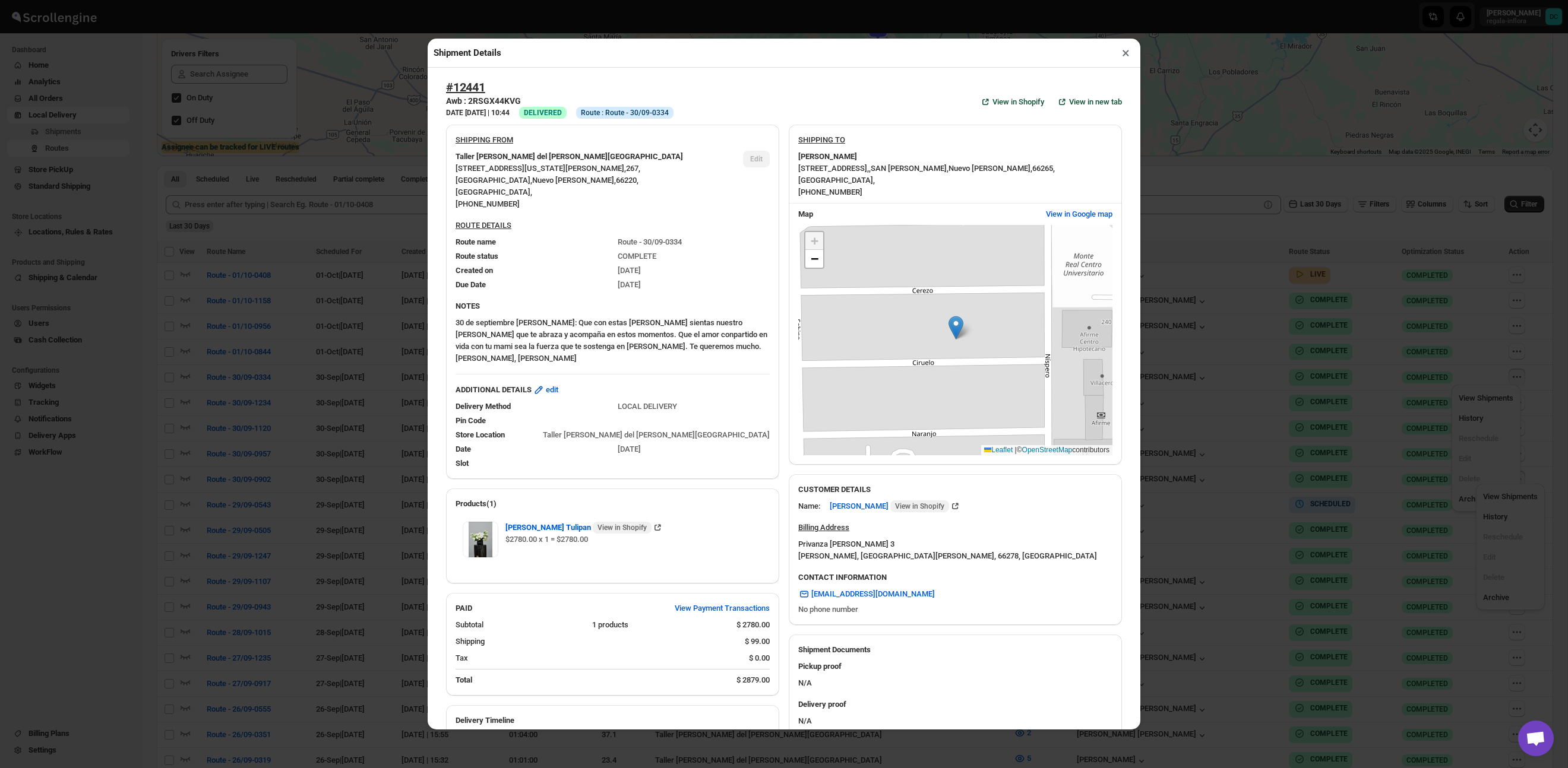
click at [1129, 51] on button "×" at bounding box center [1126, 53] width 17 height 17
